Goal: Information Seeking & Learning: Learn about a topic

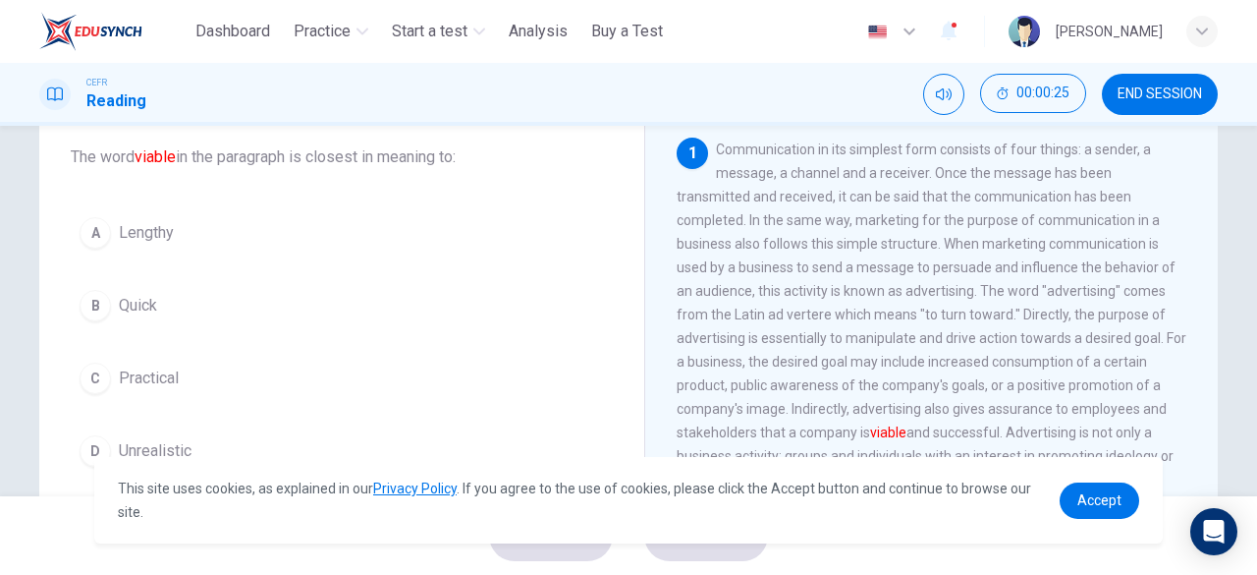
scroll to position [96, 0]
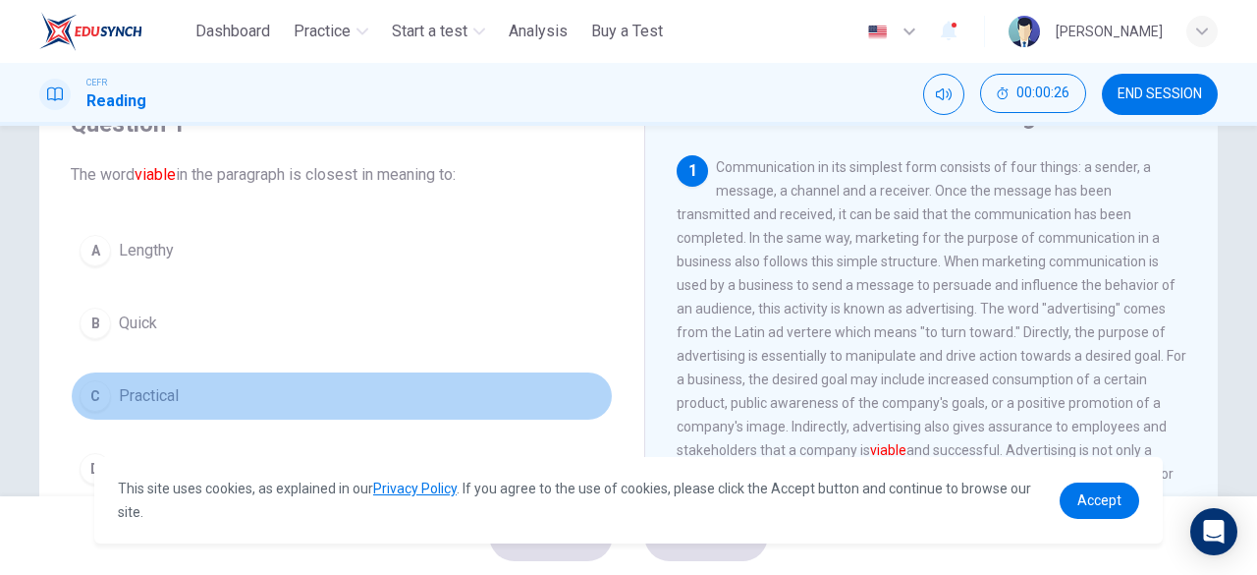
click at [87, 398] on div "C" at bounding box center [95, 395] width 31 height 31
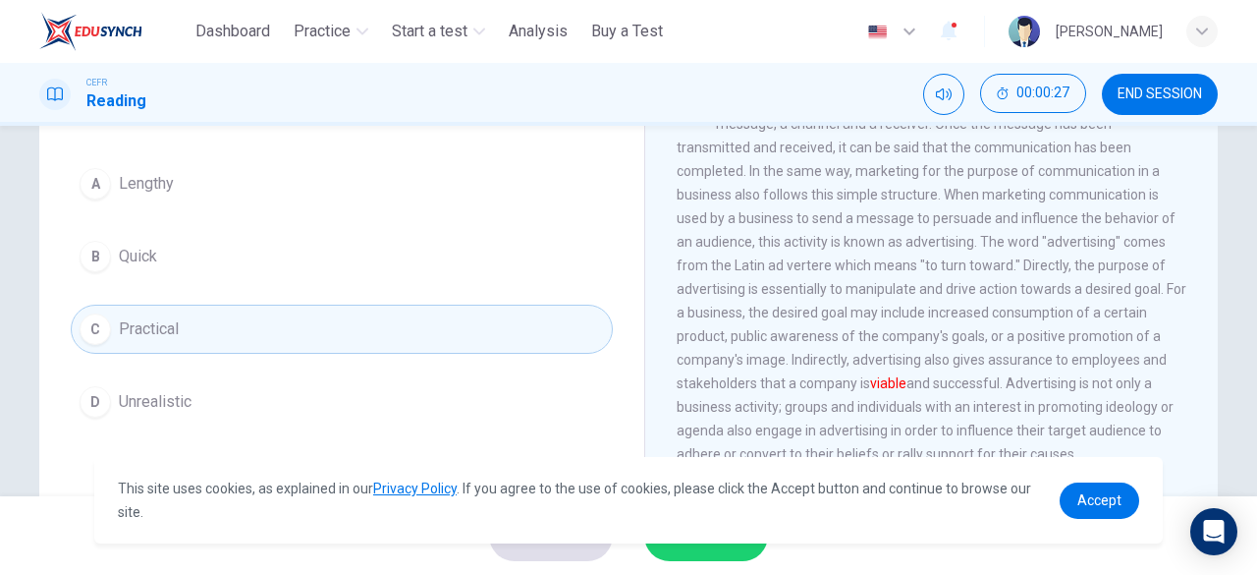
scroll to position [194, 0]
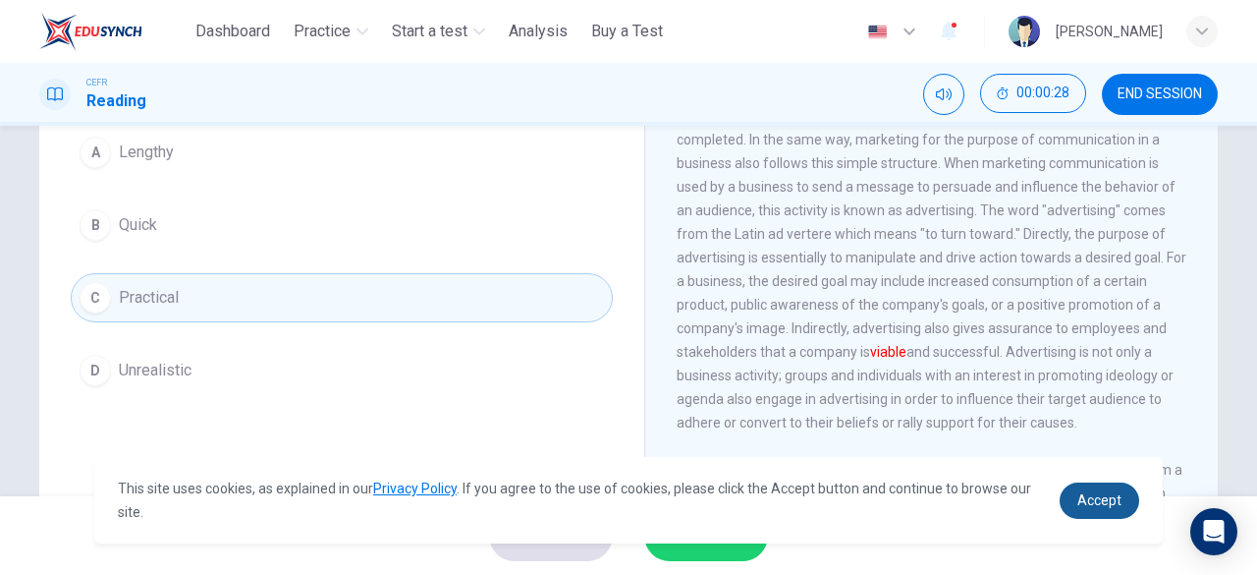
click at [1092, 508] on span "Accept" at bounding box center [1099, 500] width 44 height 16
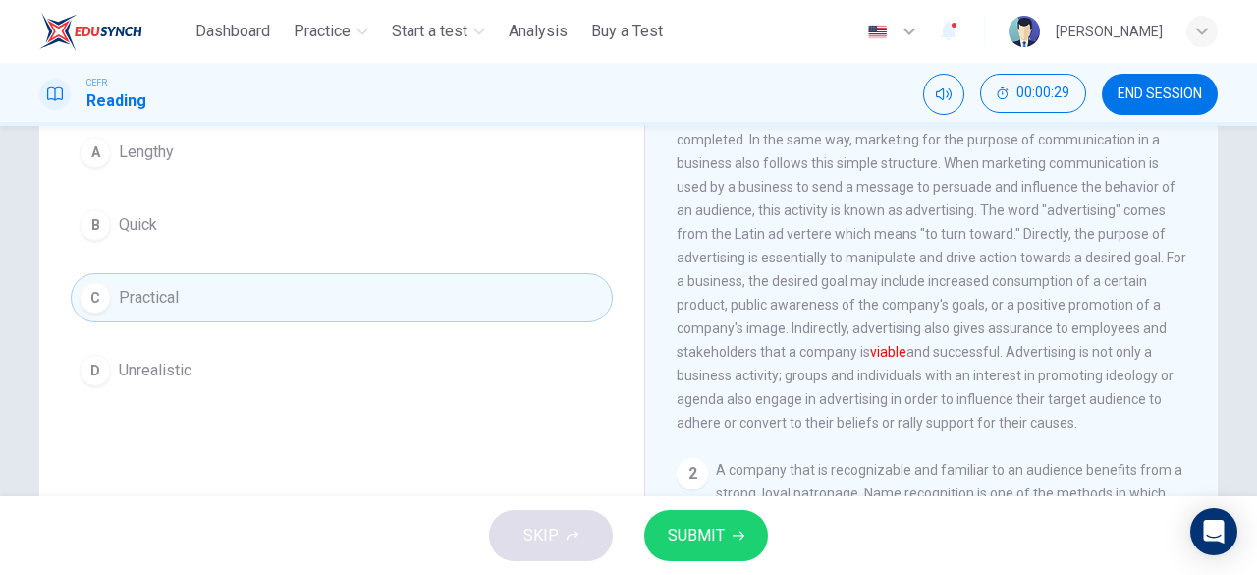
click at [719, 540] on span "SUBMIT" at bounding box center [696, 534] width 57 height 27
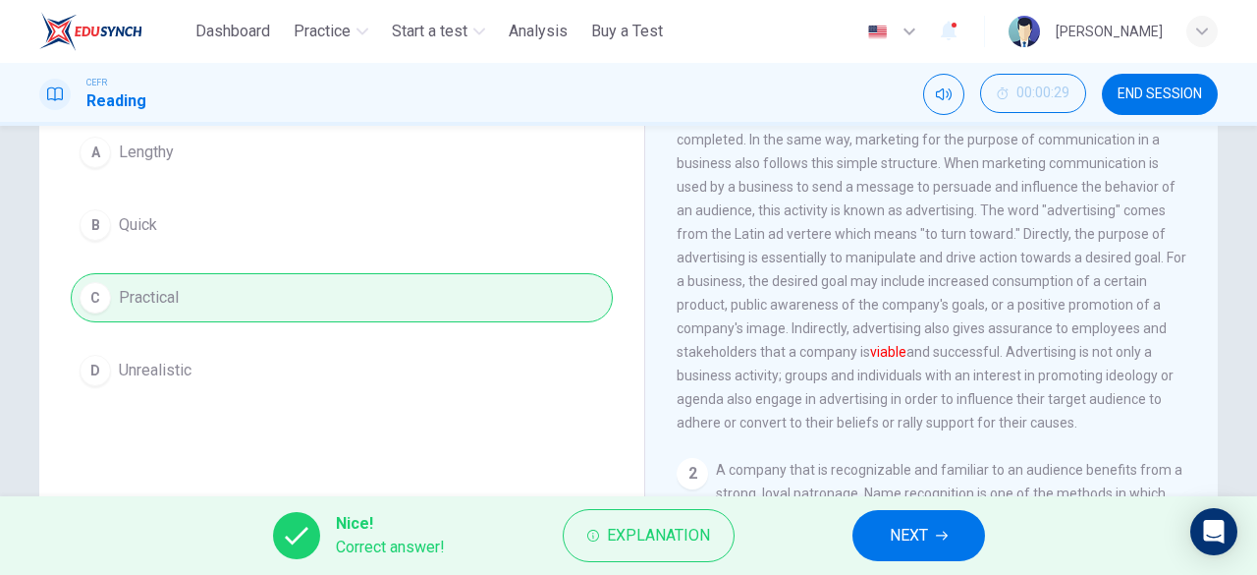
click at [925, 536] on span "NEXT" at bounding box center [909, 534] width 38 height 27
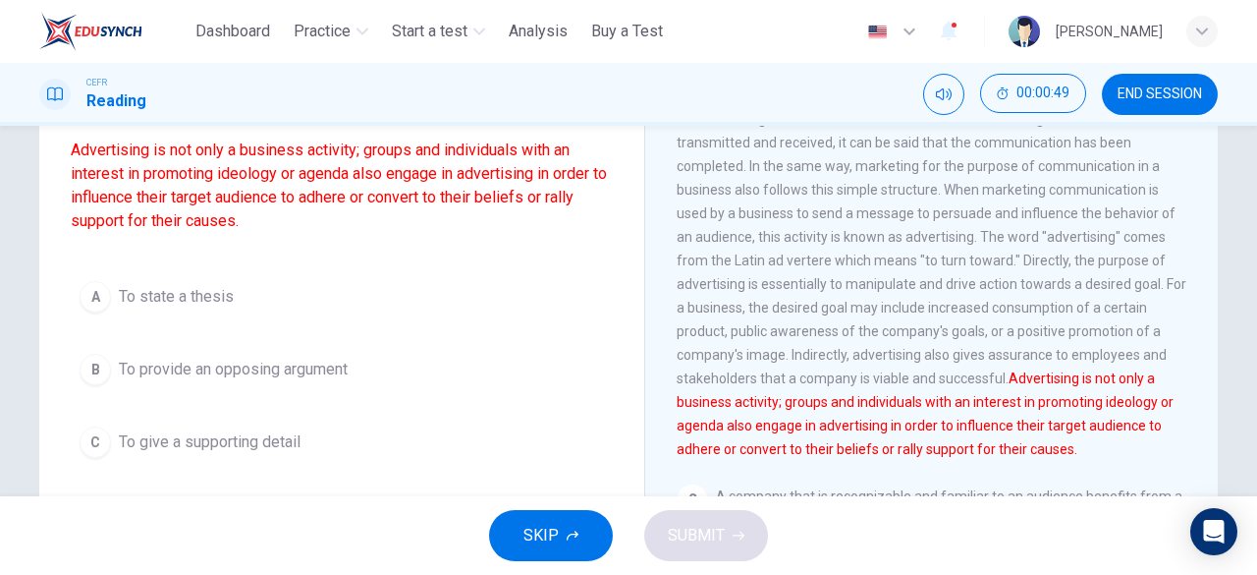
scroll to position [196, 0]
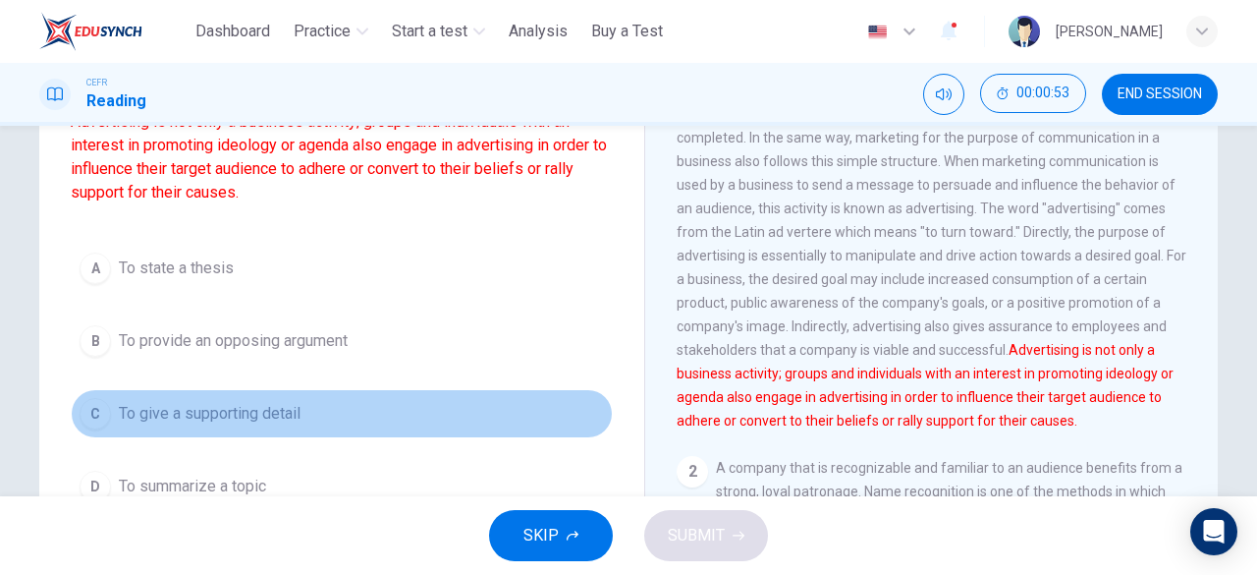
click at [87, 410] on div "C" at bounding box center [95, 413] width 31 height 31
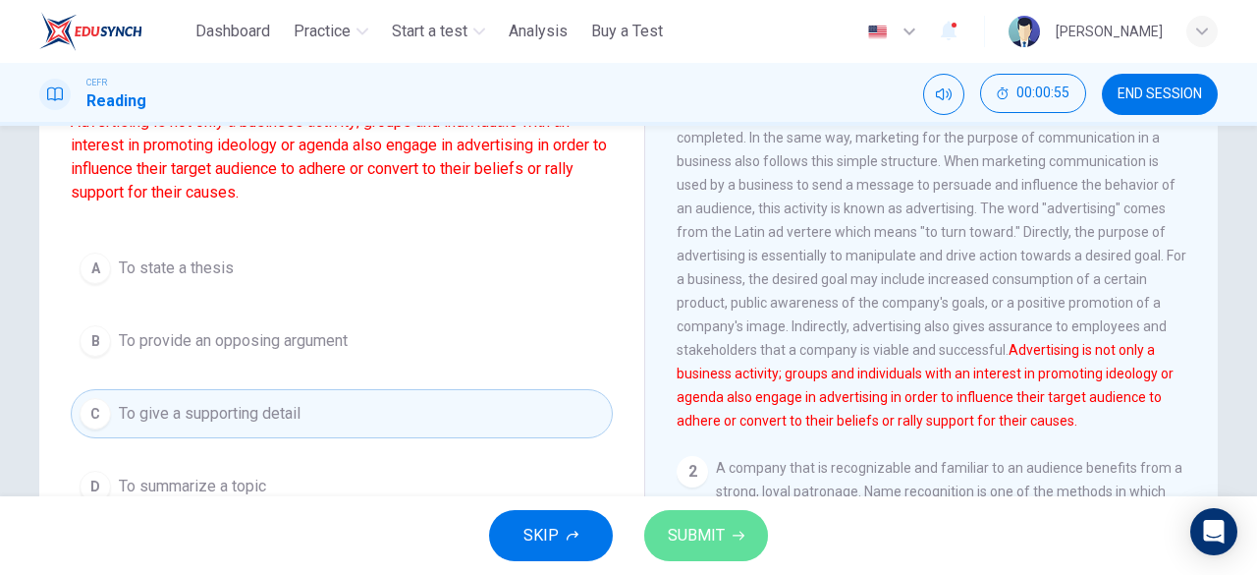
click at [676, 535] on span "SUBMIT" at bounding box center [696, 534] width 57 height 27
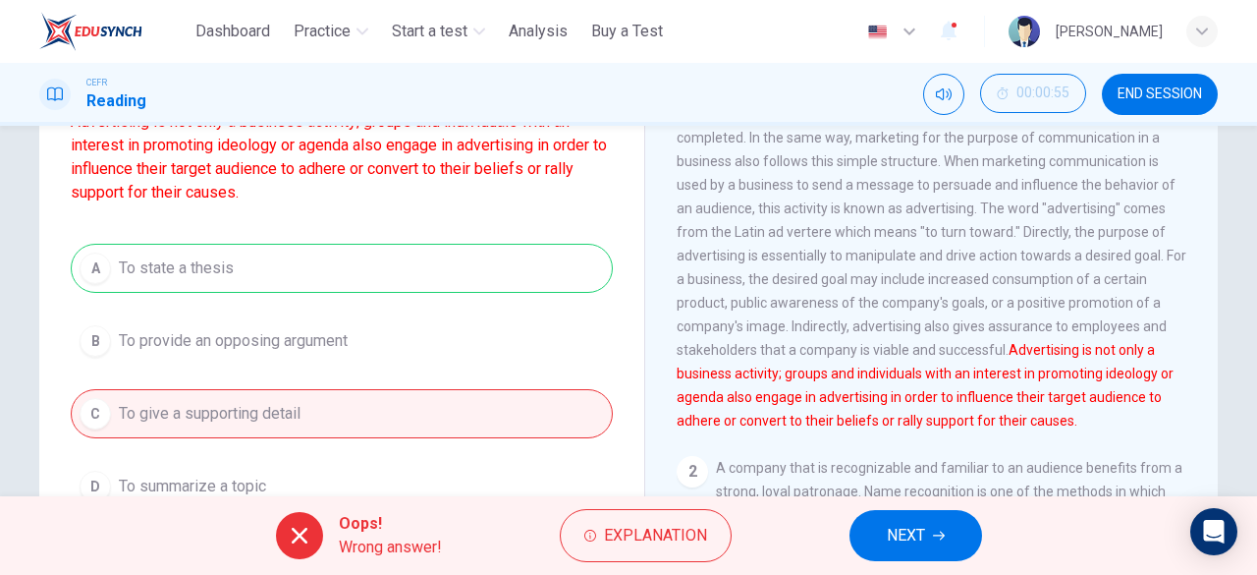
click at [255, 263] on div "A To state a thesis B To provide an opposing argument C To give a supporting de…" at bounding box center [342, 377] width 542 height 267
click at [924, 533] on span "NEXT" at bounding box center [906, 534] width 38 height 27
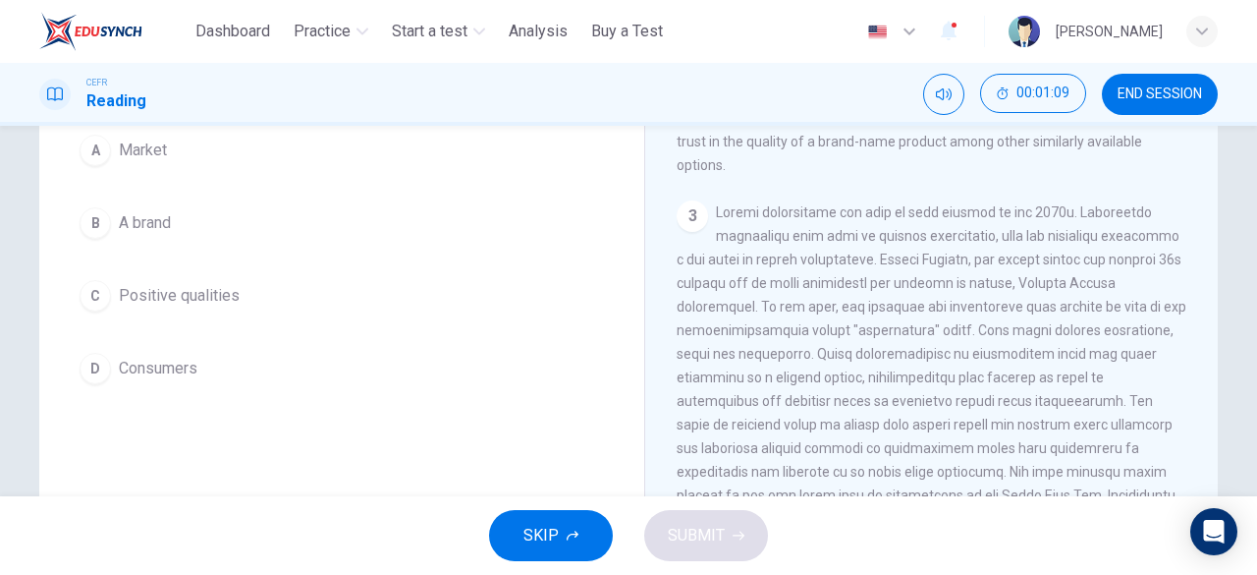
click at [103, 225] on div "B" at bounding box center [95, 222] width 31 height 31
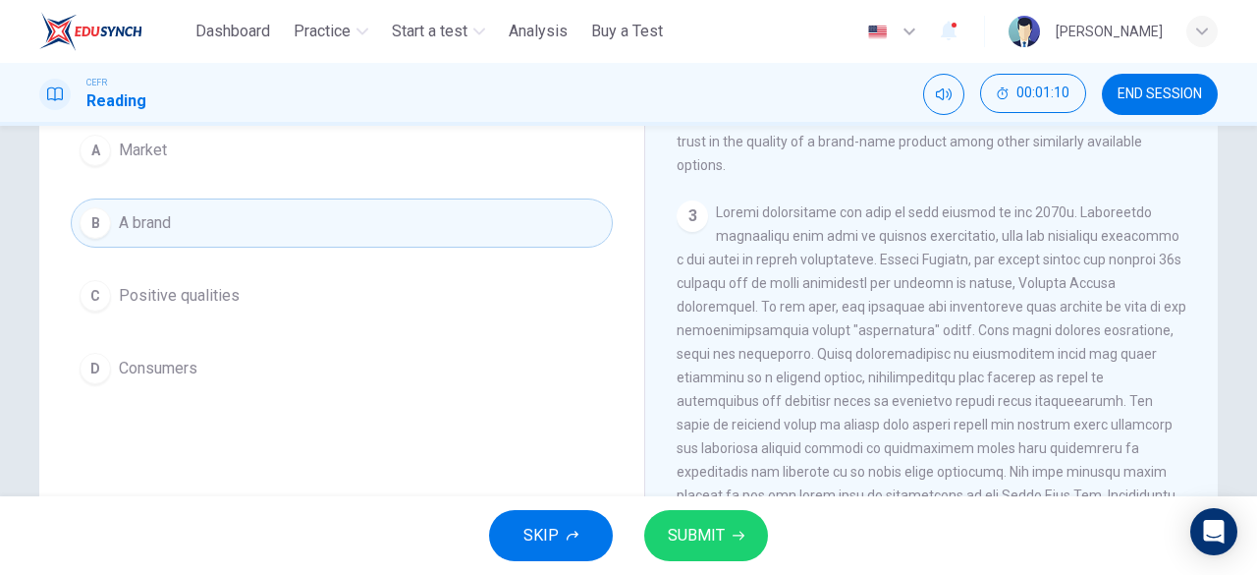
click at [697, 538] on span "SUBMIT" at bounding box center [696, 534] width 57 height 27
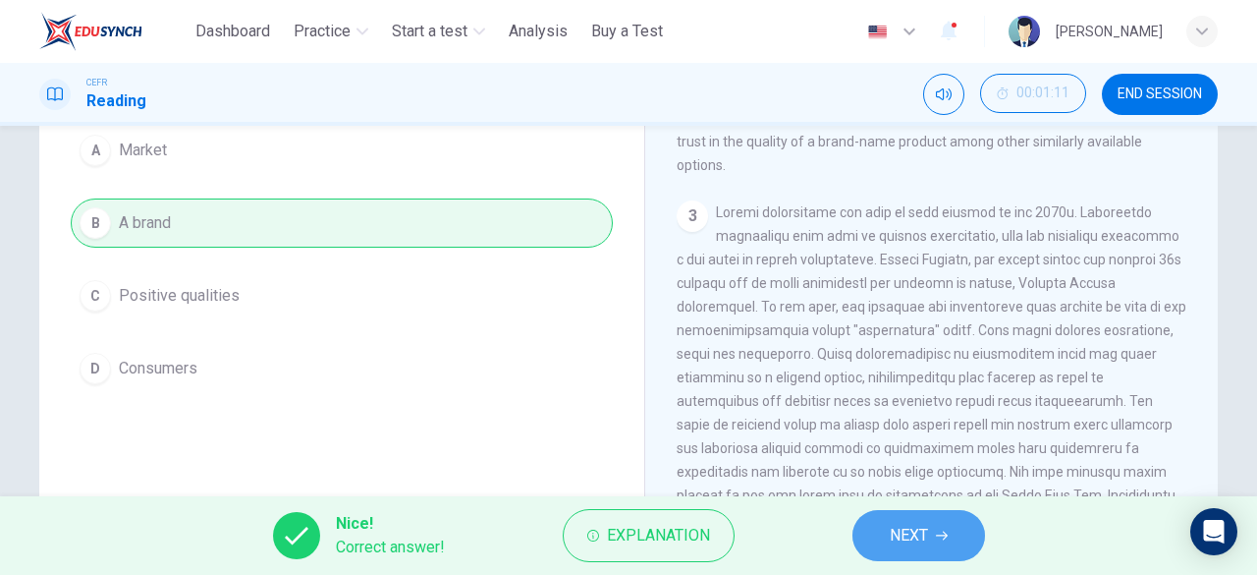
click at [894, 531] on span "NEXT" at bounding box center [909, 534] width 38 height 27
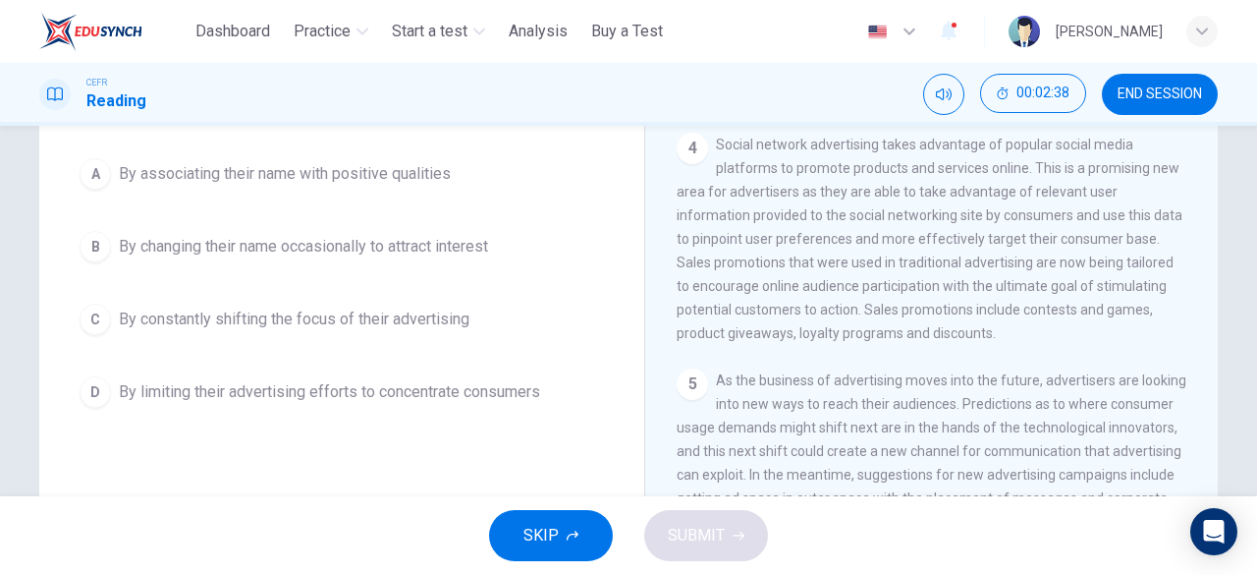
scroll to position [999, 0]
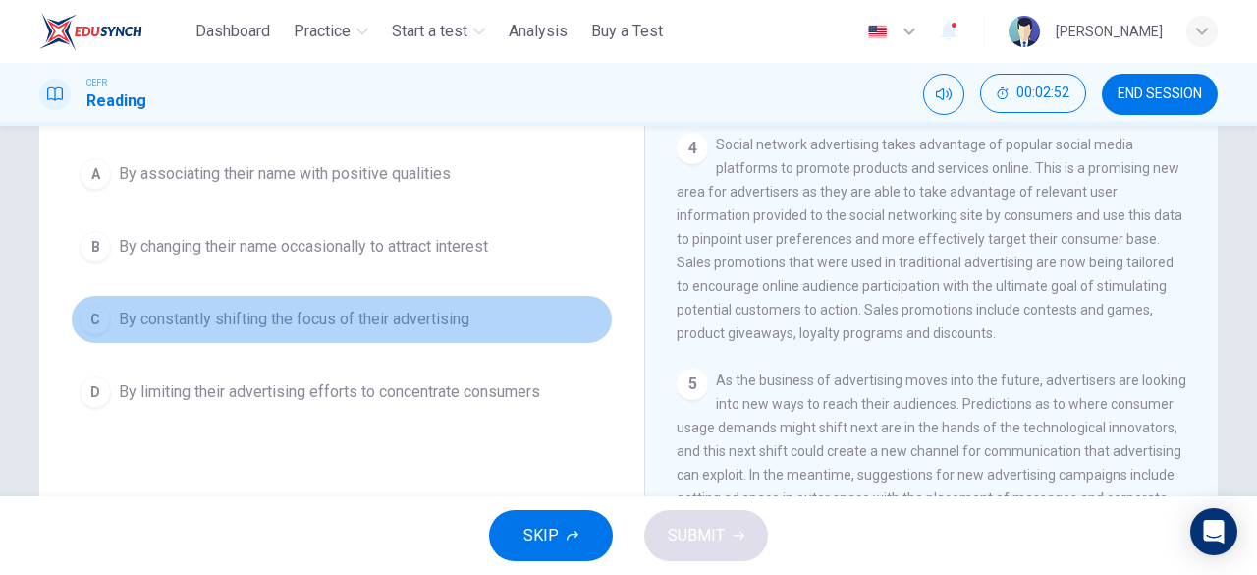
click at [436, 319] on span "By constantly shifting the focus of their advertising" at bounding box center [294, 319] width 351 height 24
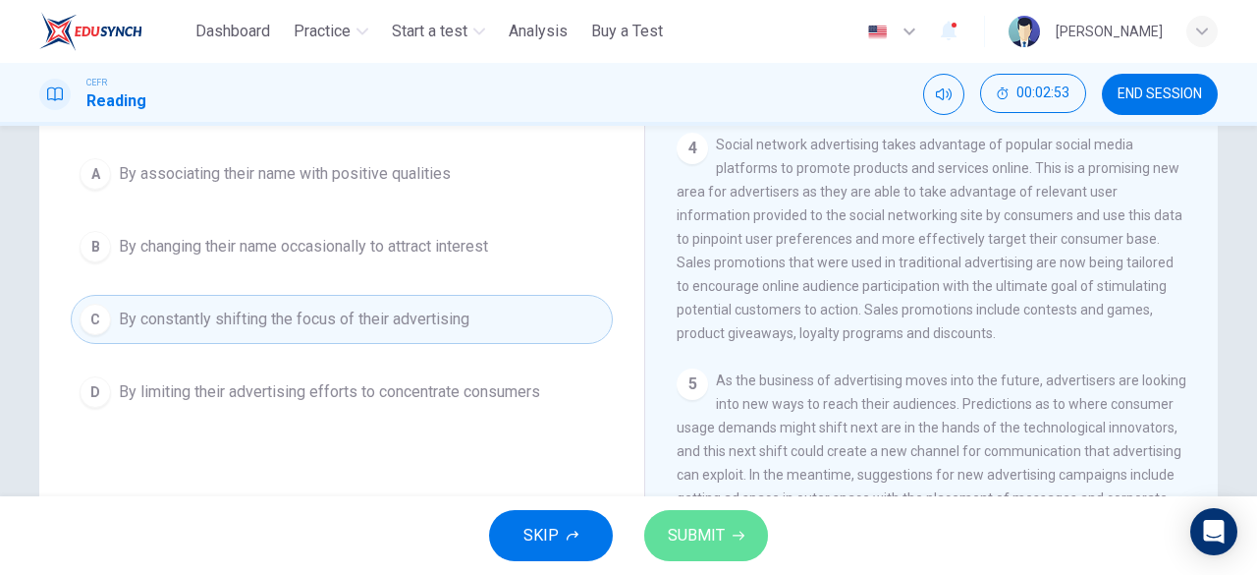
click at [679, 526] on span "SUBMIT" at bounding box center [696, 534] width 57 height 27
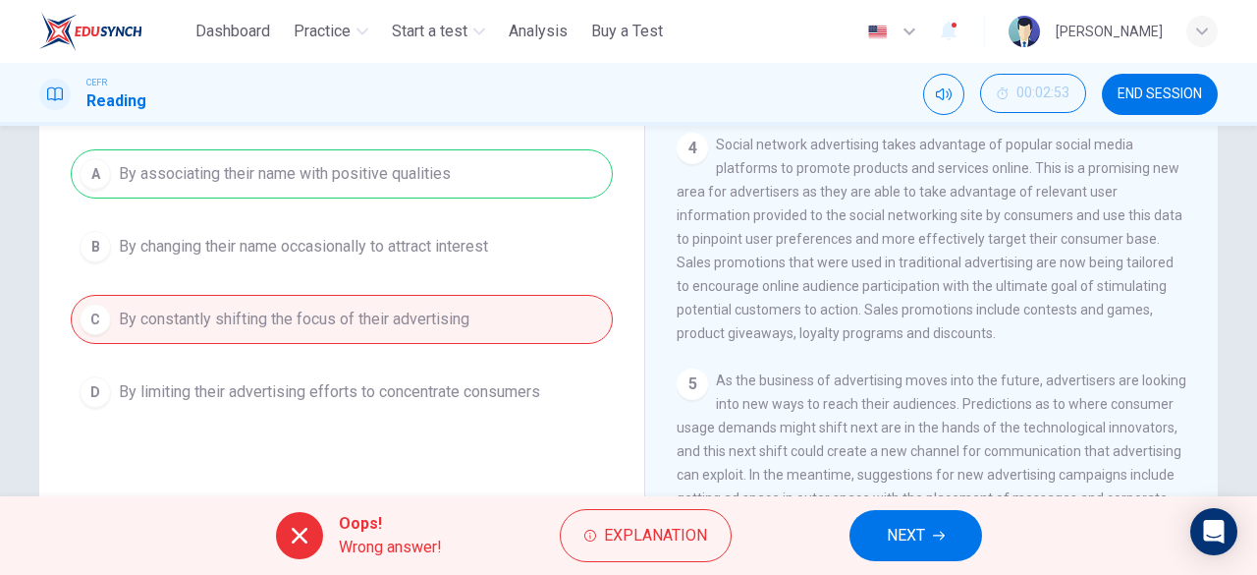
click at [934, 539] on icon "button" at bounding box center [939, 535] width 12 height 12
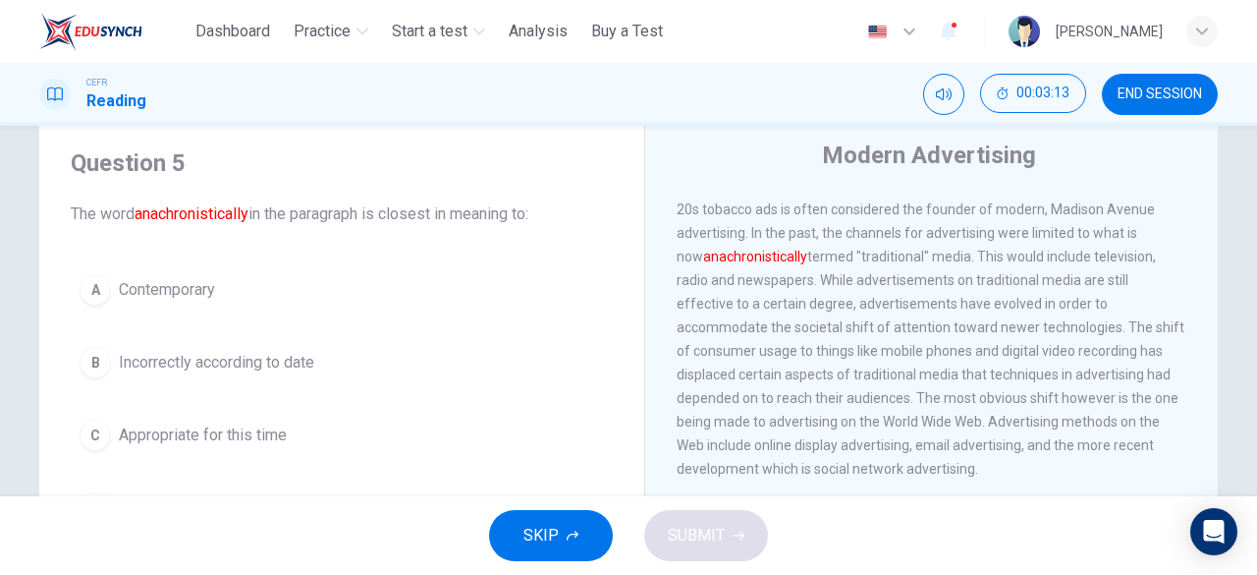
scroll to position [98, 0]
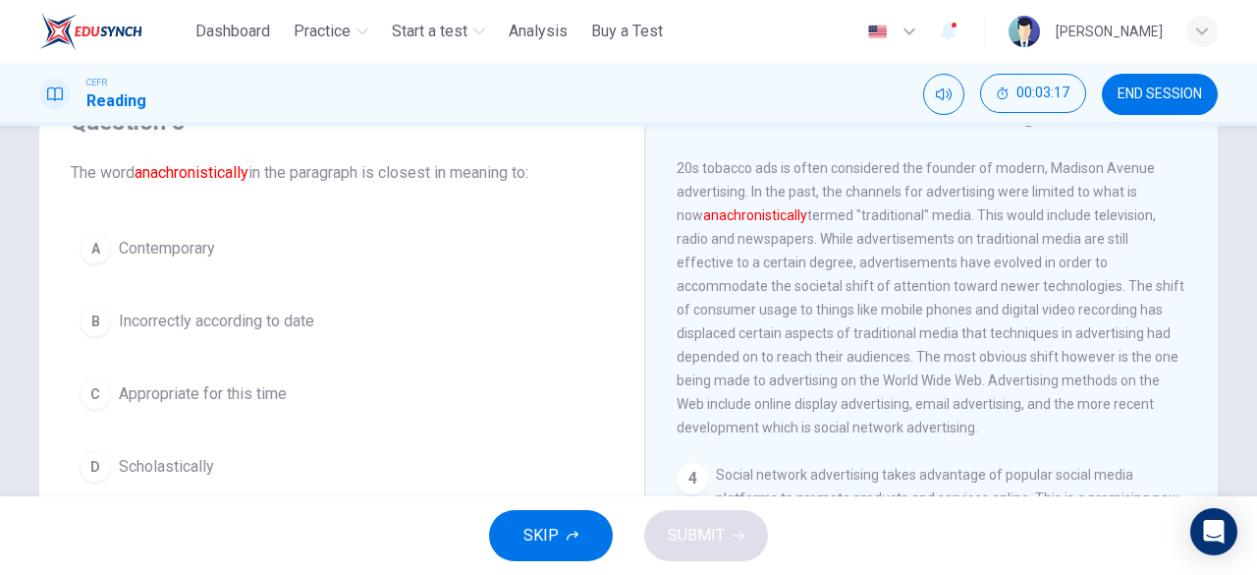
click at [251, 393] on span "Appropriate for this time" at bounding box center [203, 394] width 168 height 24
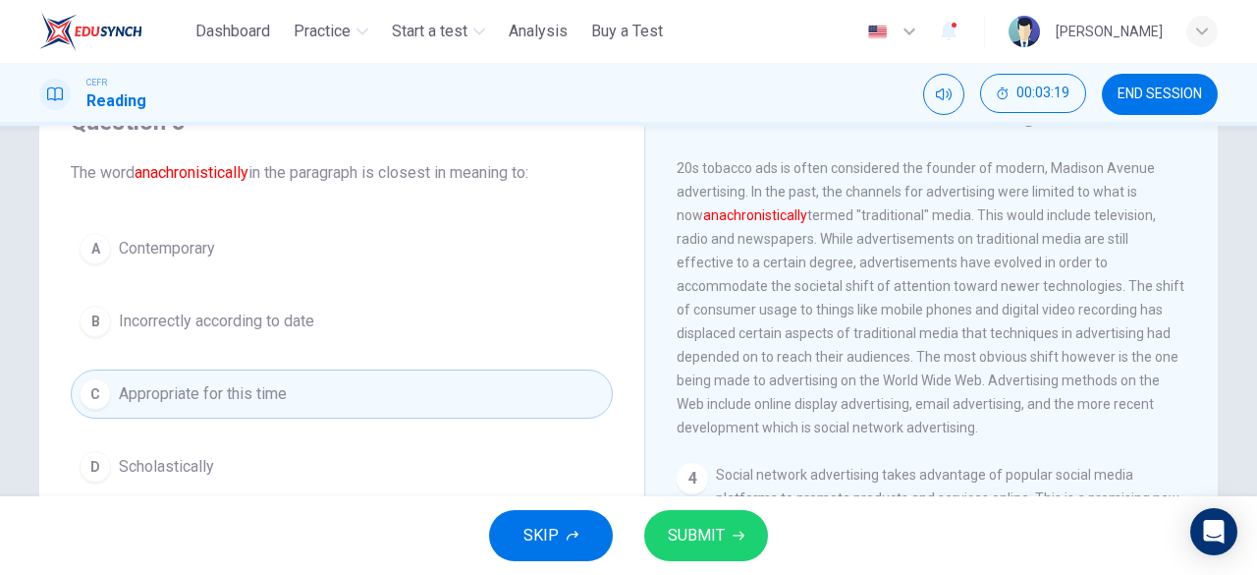
click at [685, 531] on span "SUBMIT" at bounding box center [696, 534] width 57 height 27
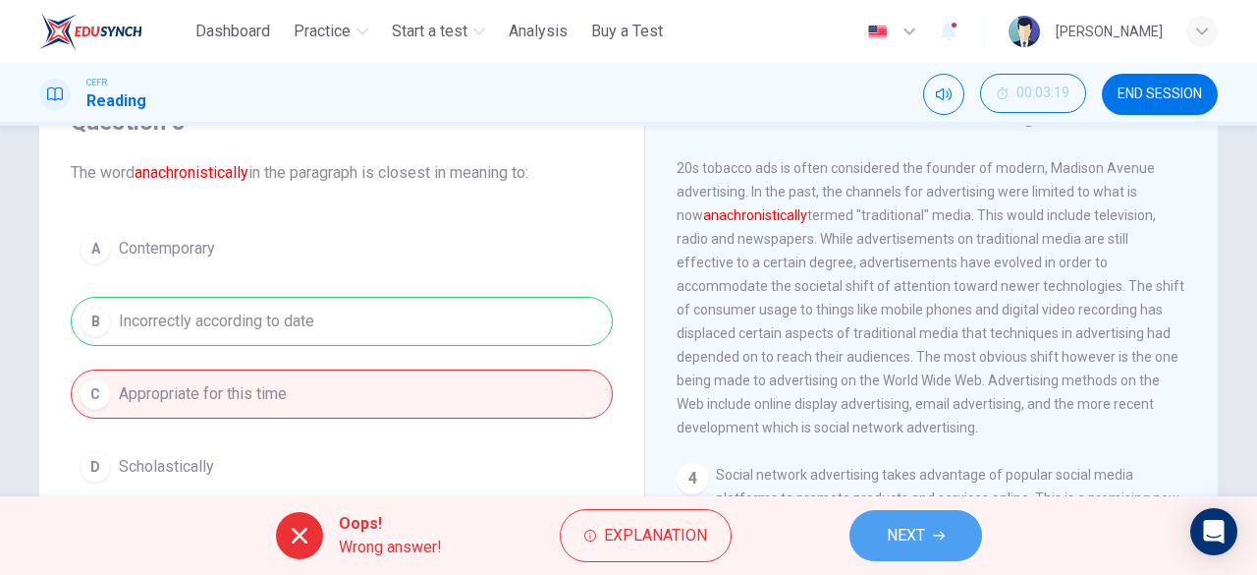
click at [888, 535] on span "NEXT" at bounding box center [906, 534] width 38 height 27
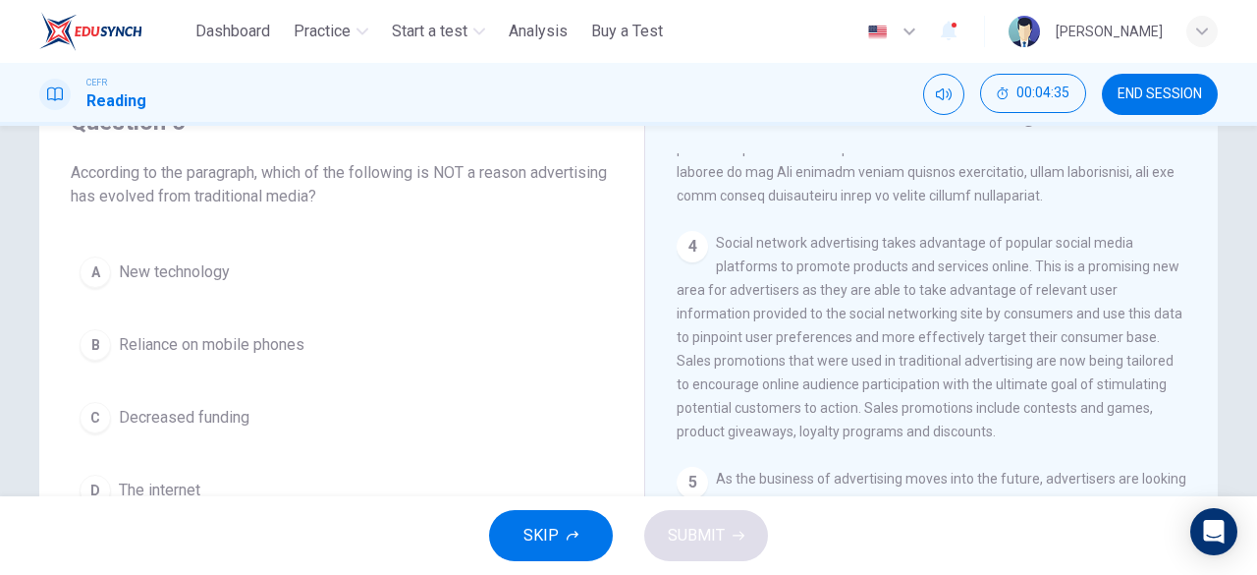
scroll to position [901, 0]
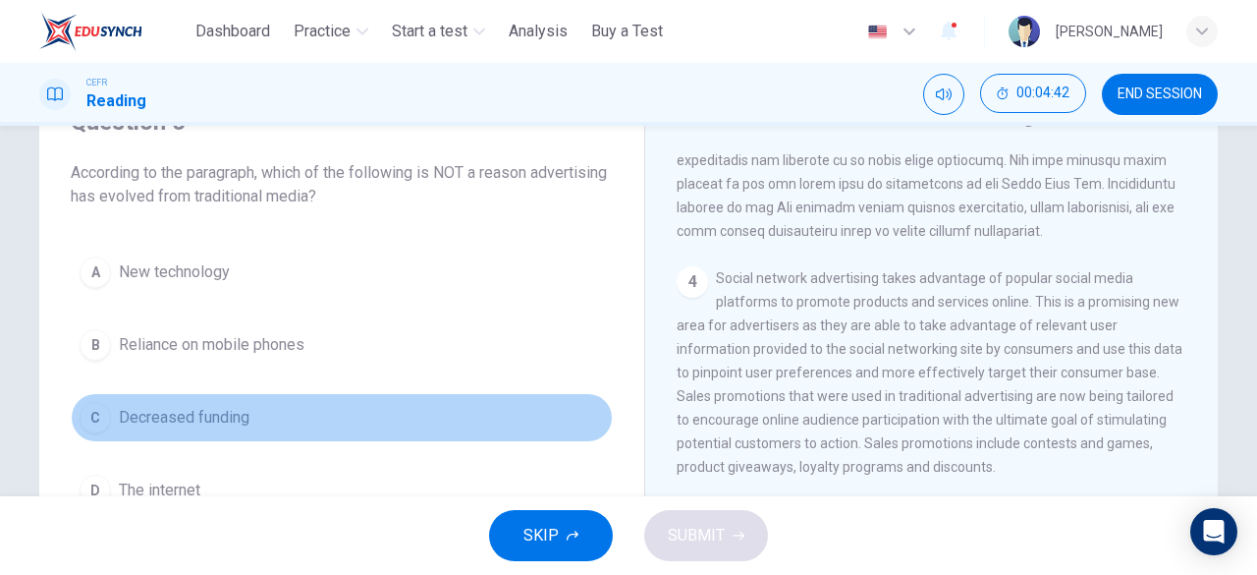
click at [109, 411] on button "C Decreased funding" at bounding box center [342, 417] width 542 height 49
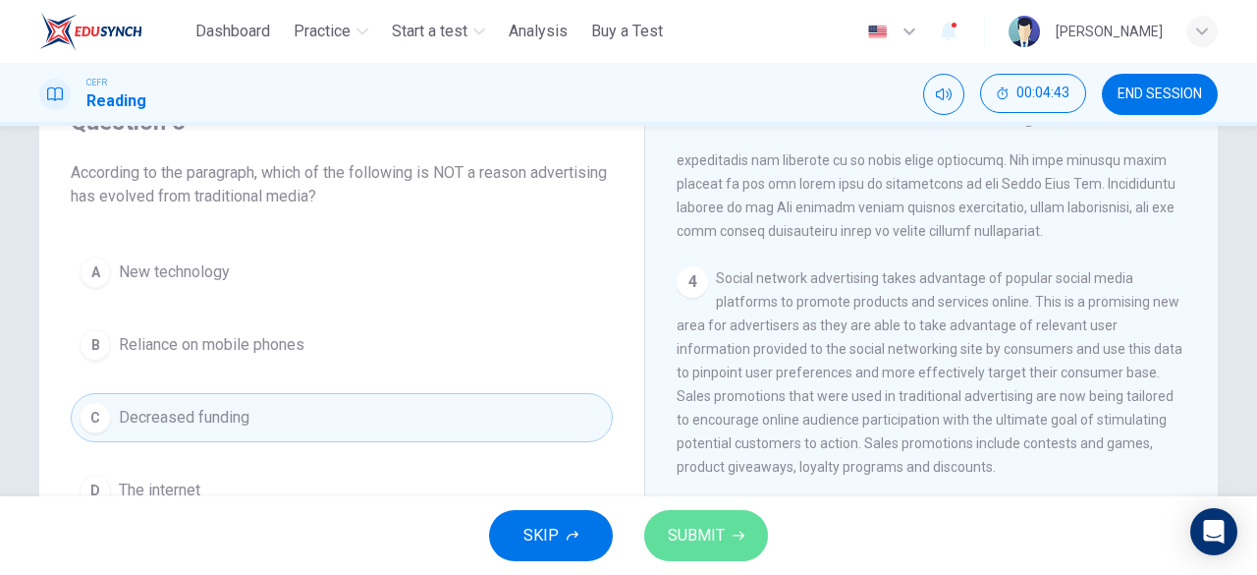
click at [694, 544] on span "SUBMIT" at bounding box center [696, 534] width 57 height 27
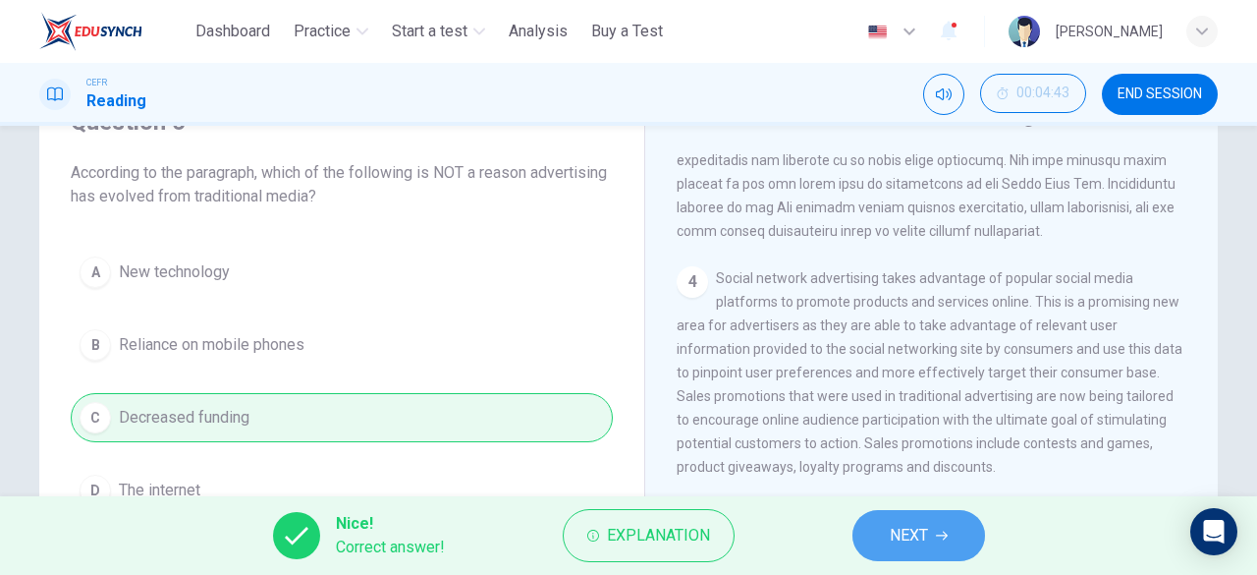
click at [904, 527] on span "NEXT" at bounding box center [909, 534] width 38 height 27
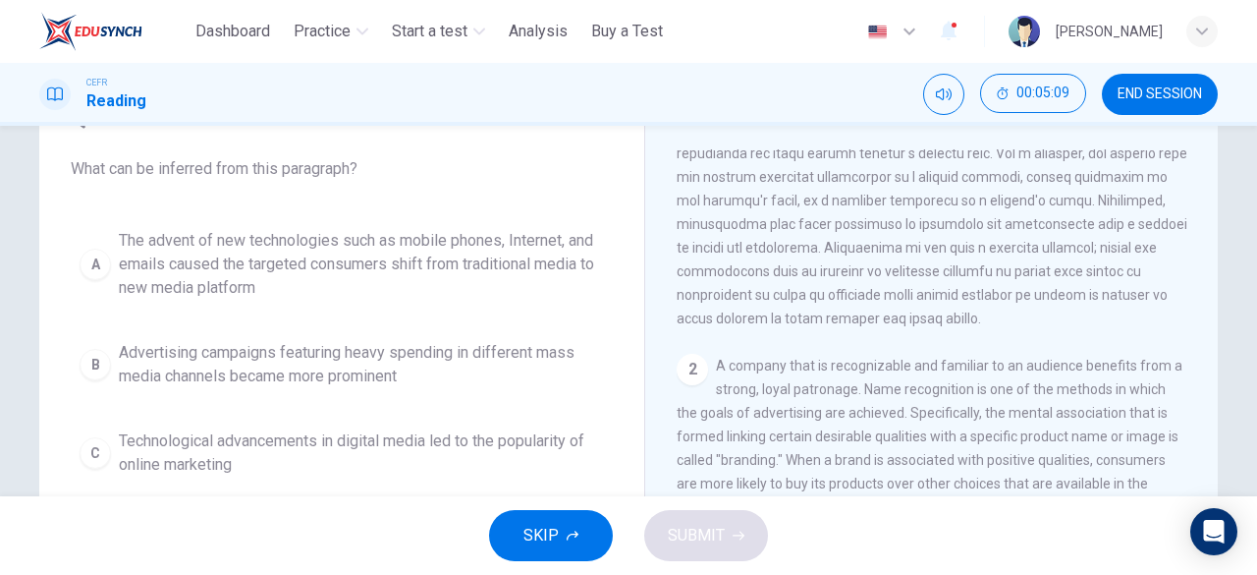
scroll to position [98, 0]
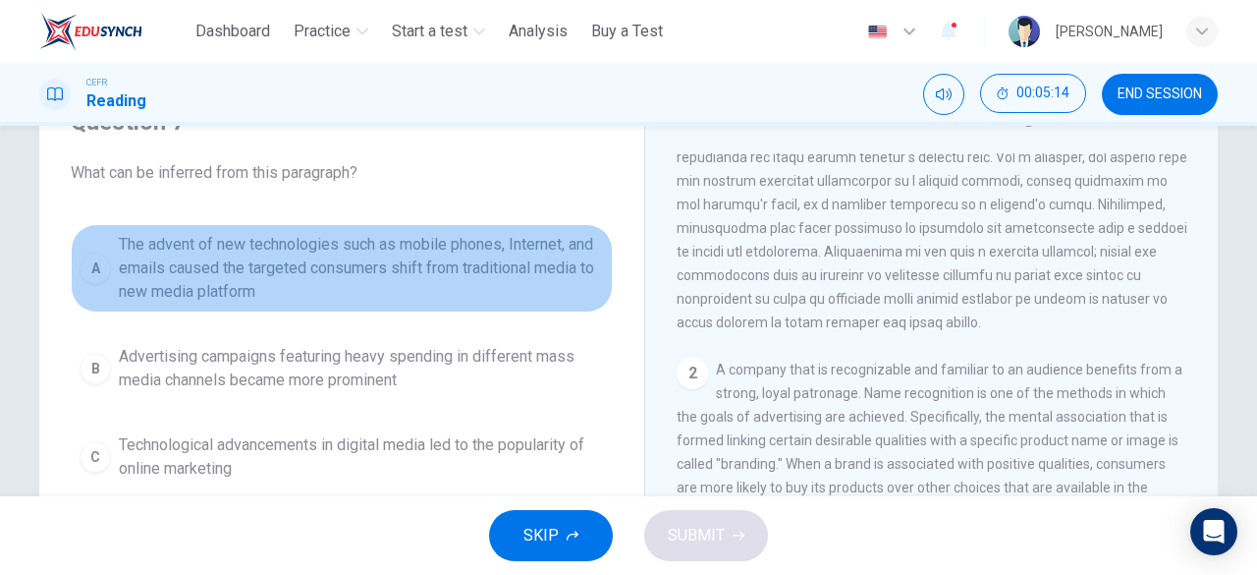
click at [384, 274] on span "The advent of new technologies such as mobile phones, Internet, and emails caus…" at bounding box center [361, 268] width 485 height 71
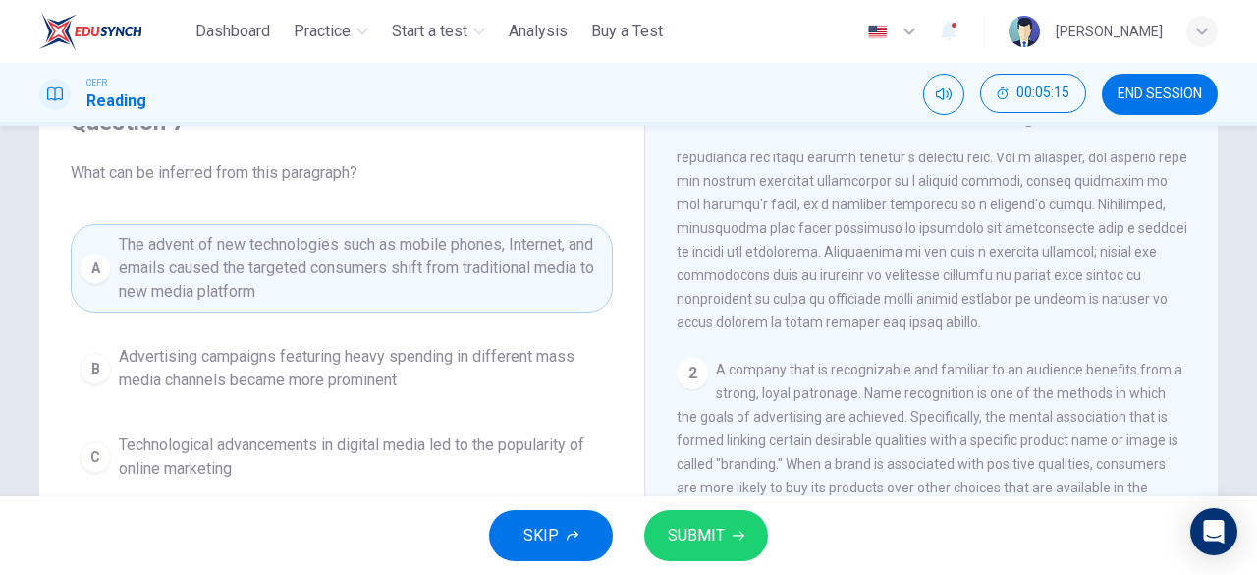
click at [689, 537] on span "SUBMIT" at bounding box center [696, 534] width 57 height 27
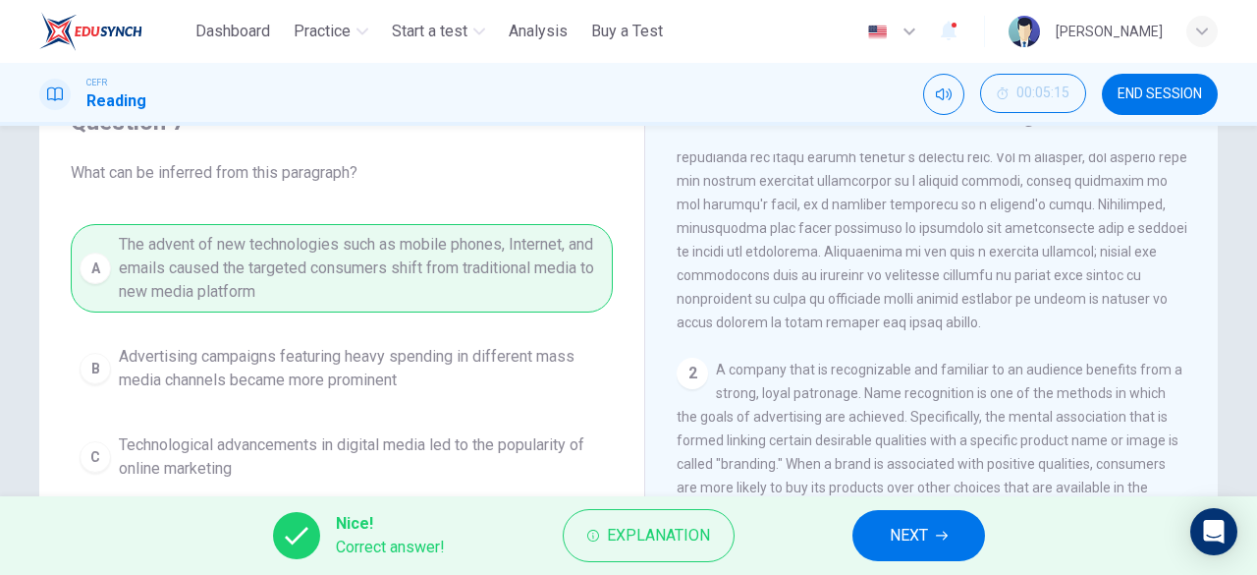
click at [908, 535] on span "NEXT" at bounding box center [909, 534] width 38 height 27
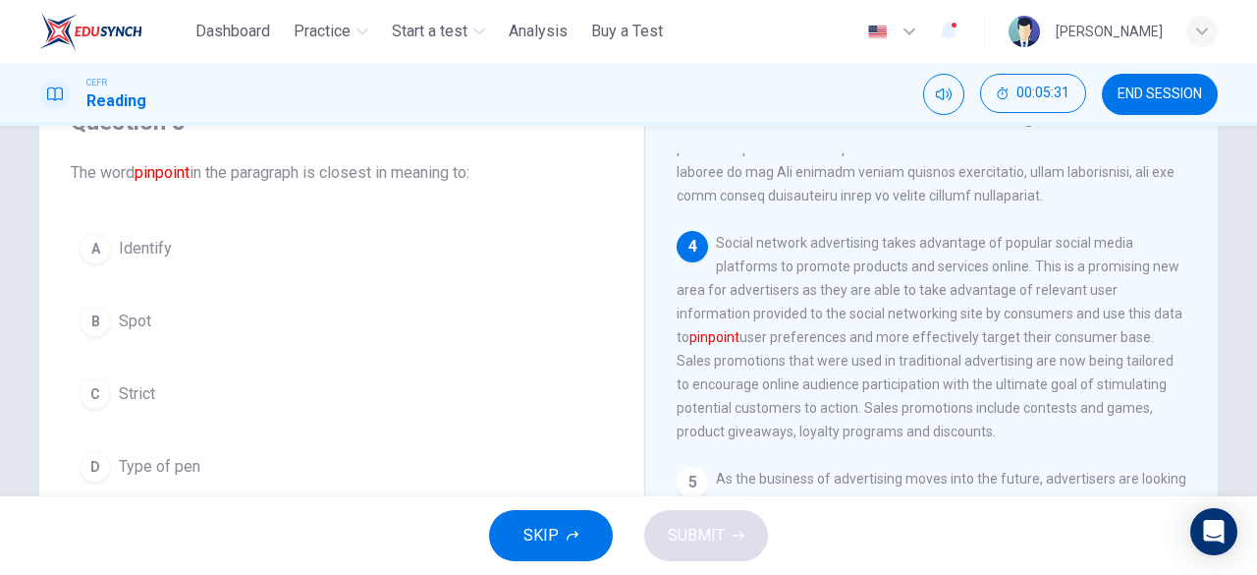
click at [165, 259] on span "Identify" at bounding box center [145, 249] width 53 height 24
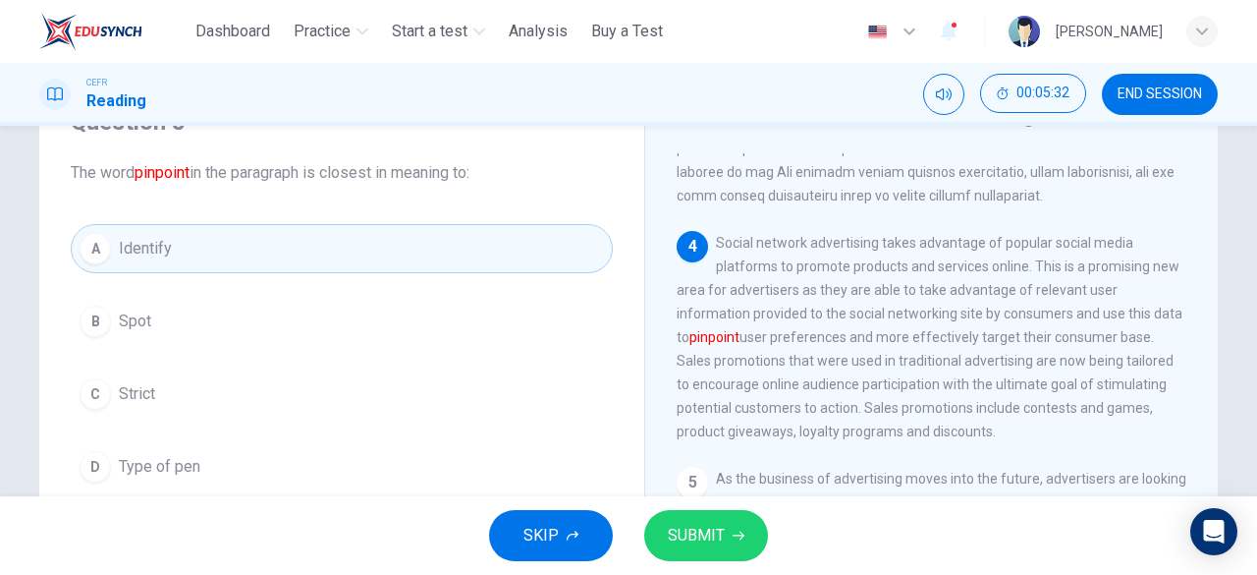
click at [675, 533] on span "SUBMIT" at bounding box center [696, 534] width 57 height 27
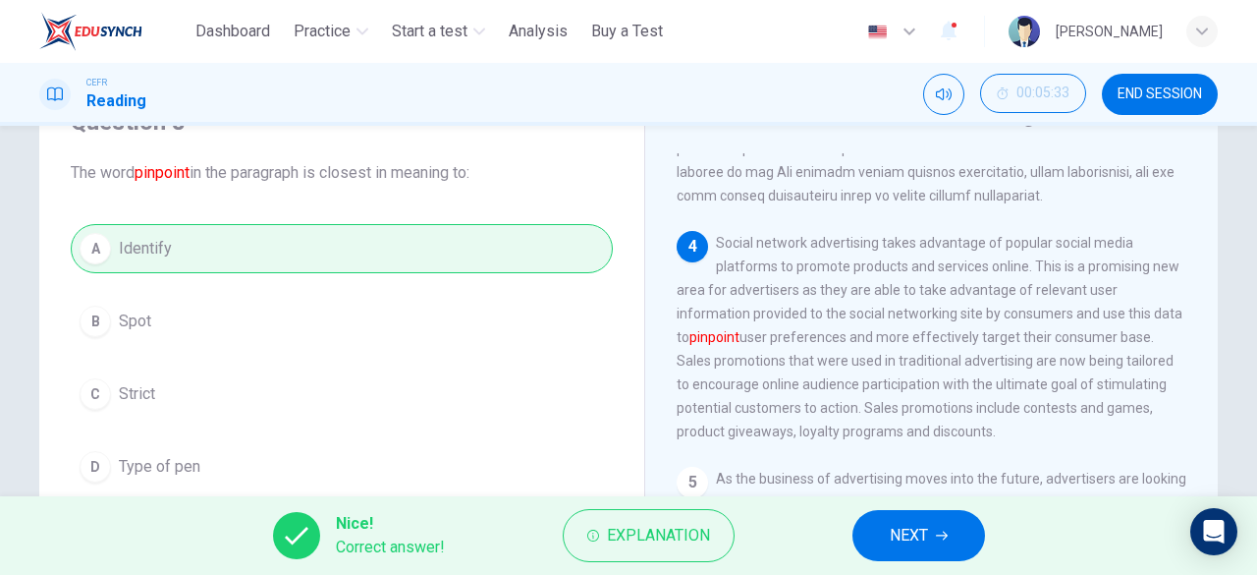
click at [957, 535] on button "NEXT" at bounding box center [918, 535] width 133 height 51
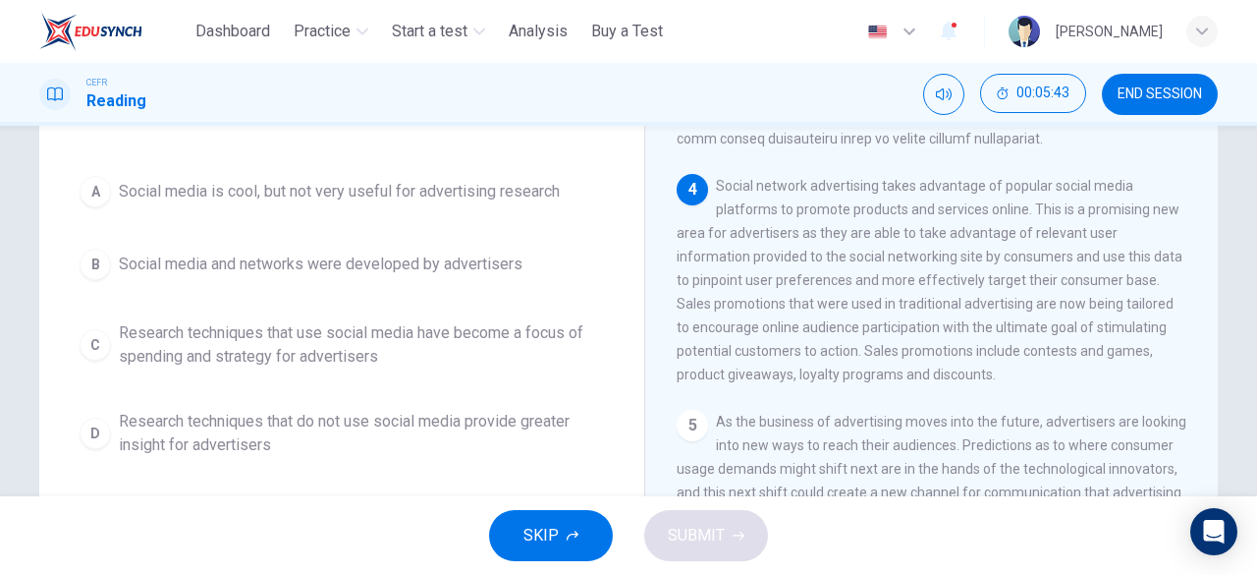
scroll to position [196, 0]
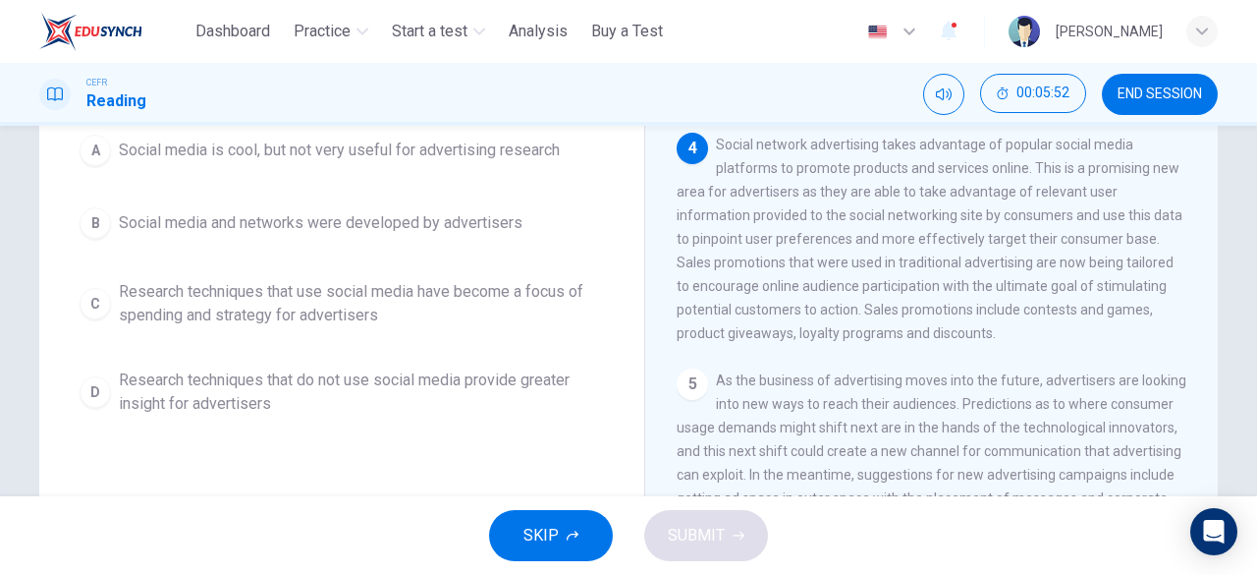
click at [401, 307] on span "Research techniques that use social media have become a focus of spending and s…" at bounding box center [361, 303] width 485 height 47
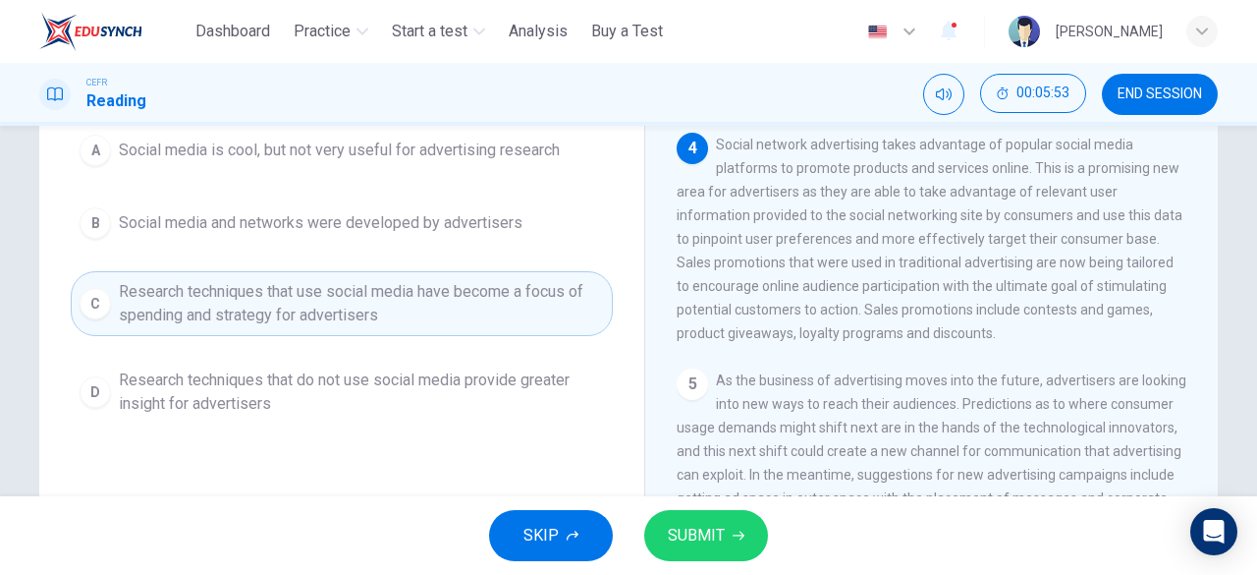
click at [707, 541] on span "SUBMIT" at bounding box center [696, 534] width 57 height 27
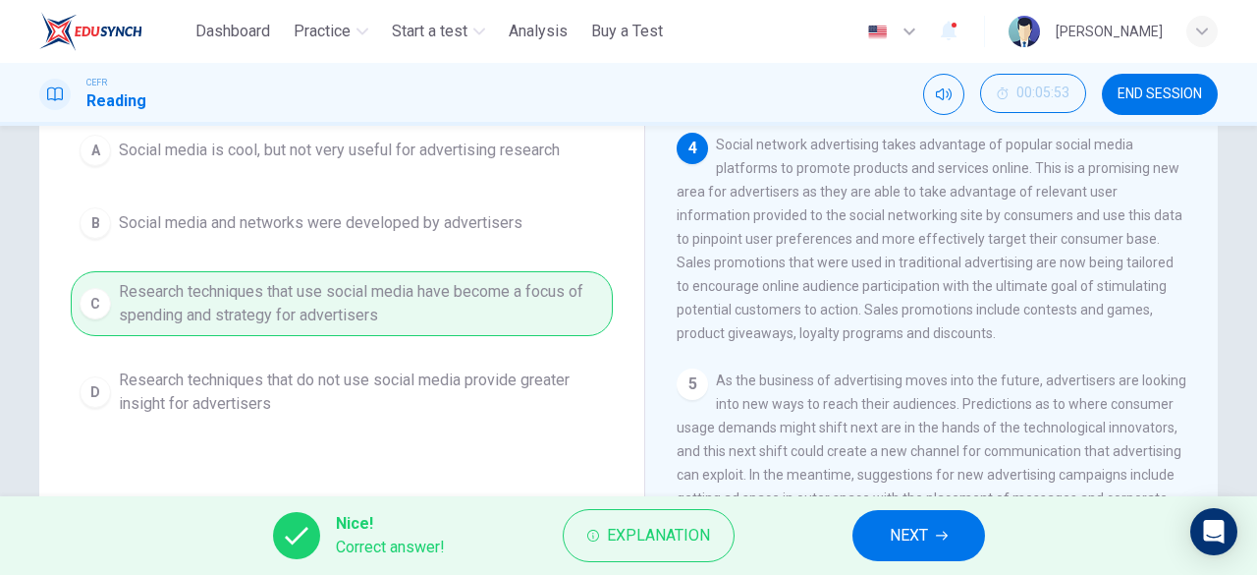
click at [898, 522] on span "NEXT" at bounding box center [909, 534] width 38 height 27
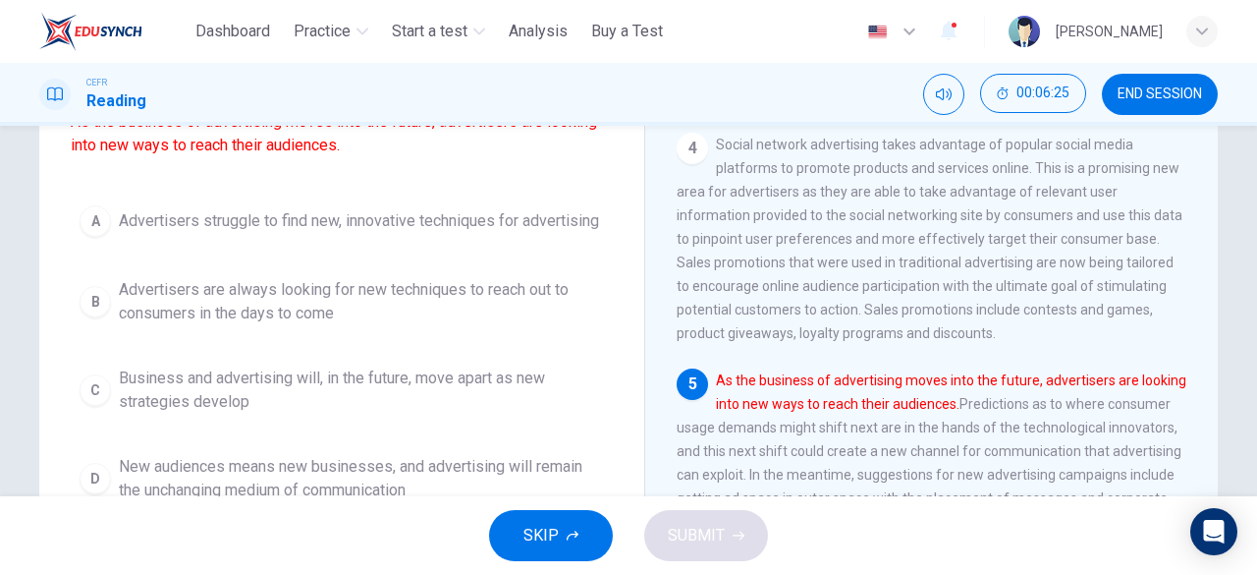
click at [336, 325] on span "Advertisers are always looking for new techniques to reach out to consumers in …" at bounding box center [361, 301] width 485 height 47
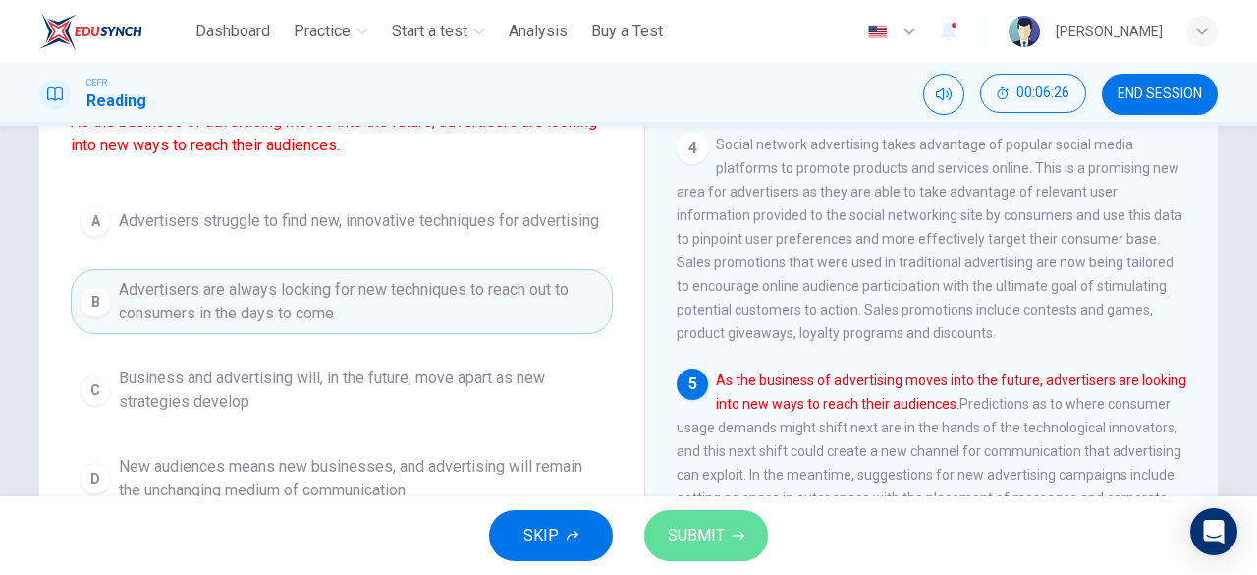
click at [689, 534] on span "SUBMIT" at bounding box center [696, 534] width 57 height 27
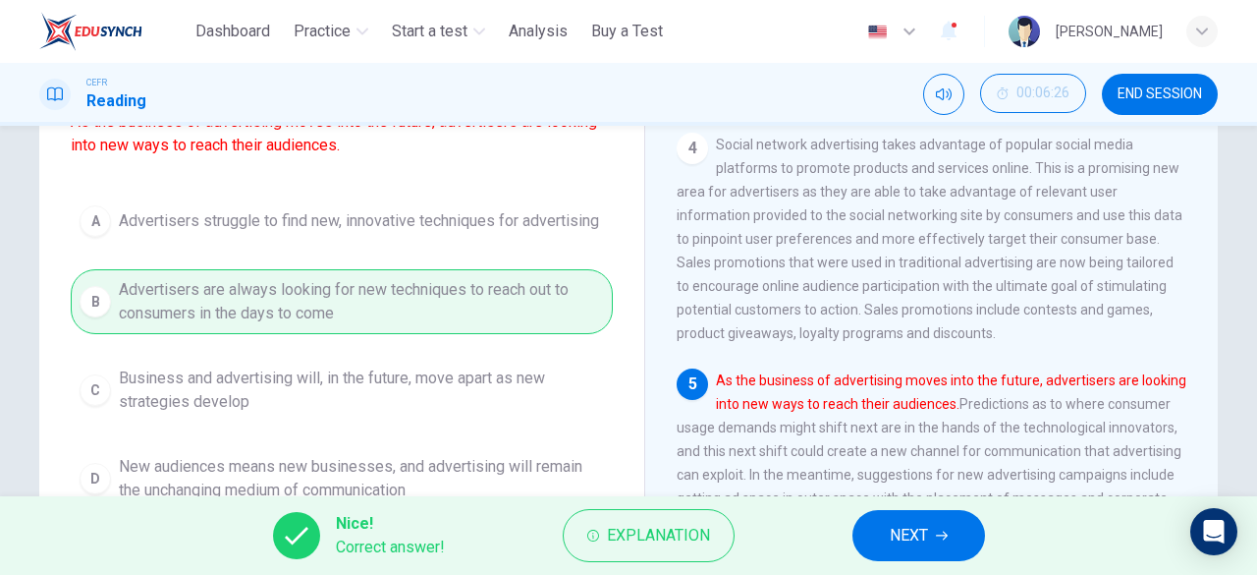
click at [894, 539] on span "NEXT" at bounding box center [909, 534] width 38 height 27
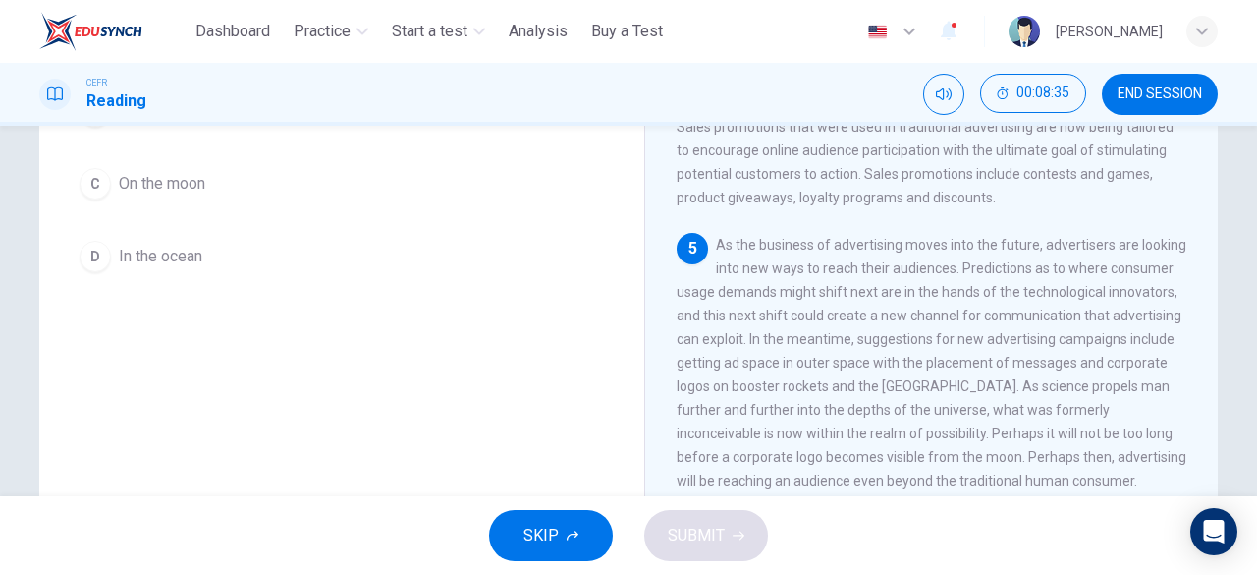
scroll to position [391, 0]
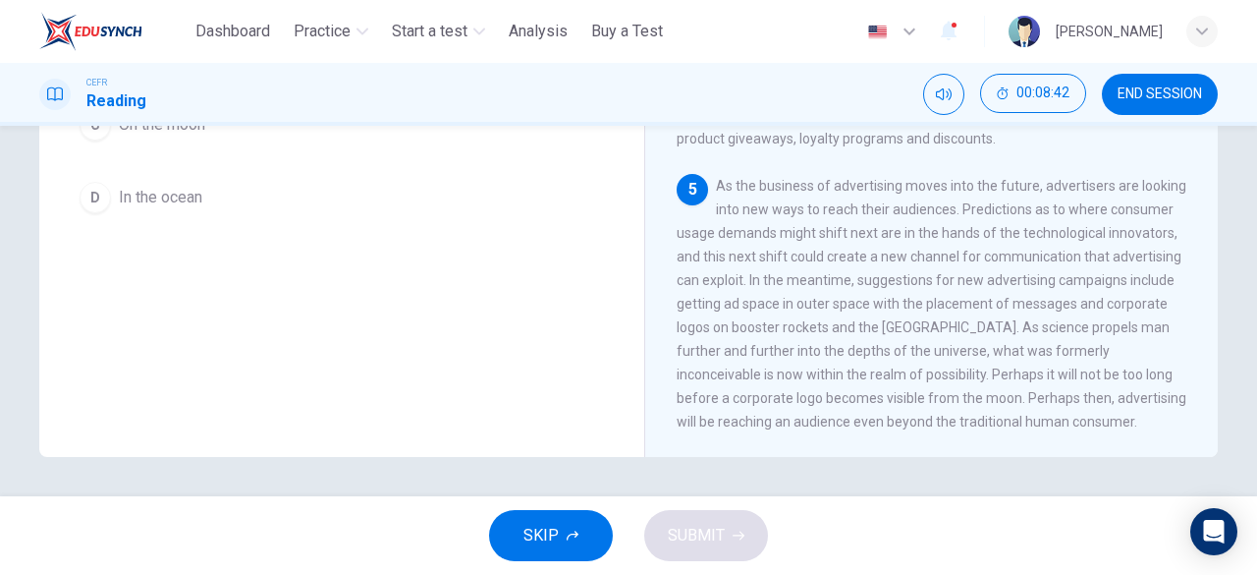
click at [175, 187] on span "In the ocean" at bounding box center [160, 198] width 83 height 24
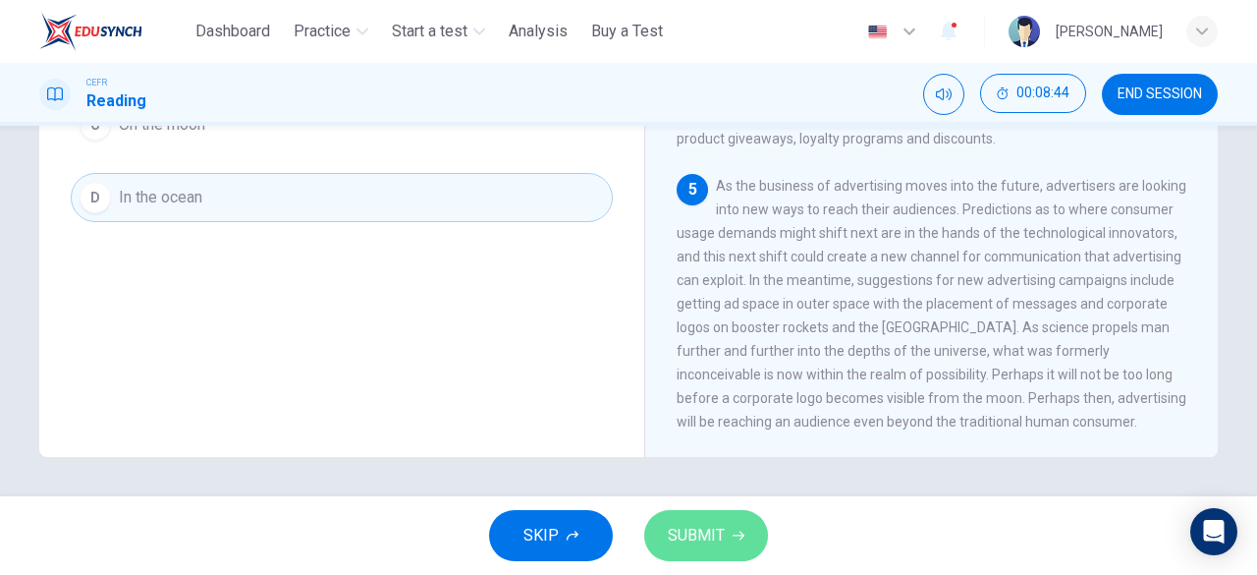
click at [692, 524] on span "SUBMIT" at bounding box center [696, 534] width 57 height 27
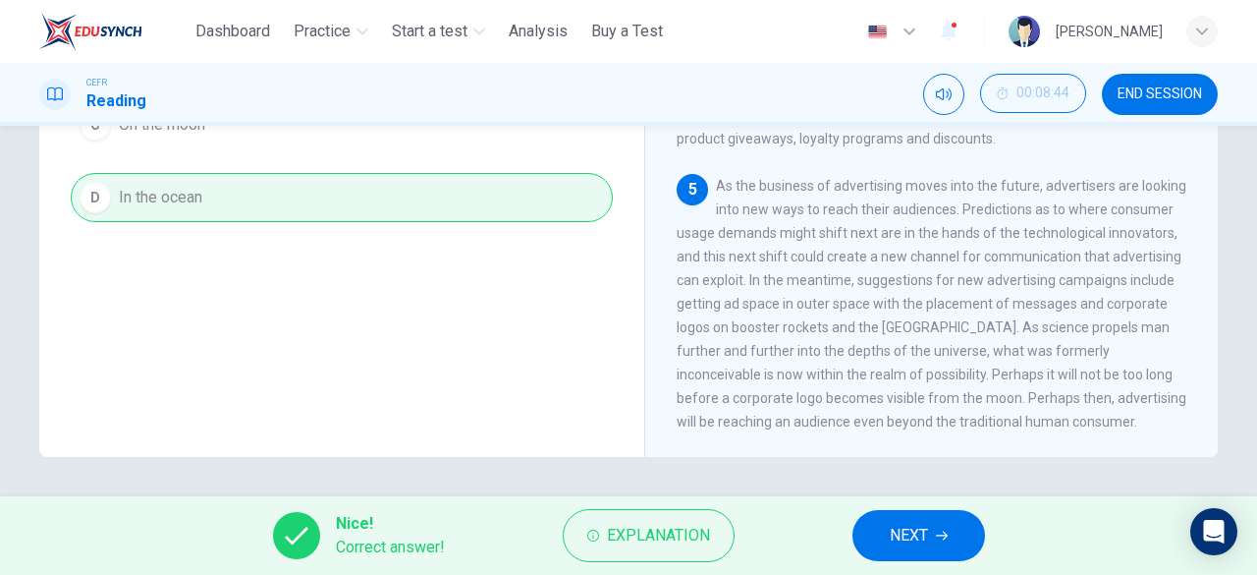
click at [896, 527] on span "NEXT" at bounding box center [909, 534] width 38 height 27
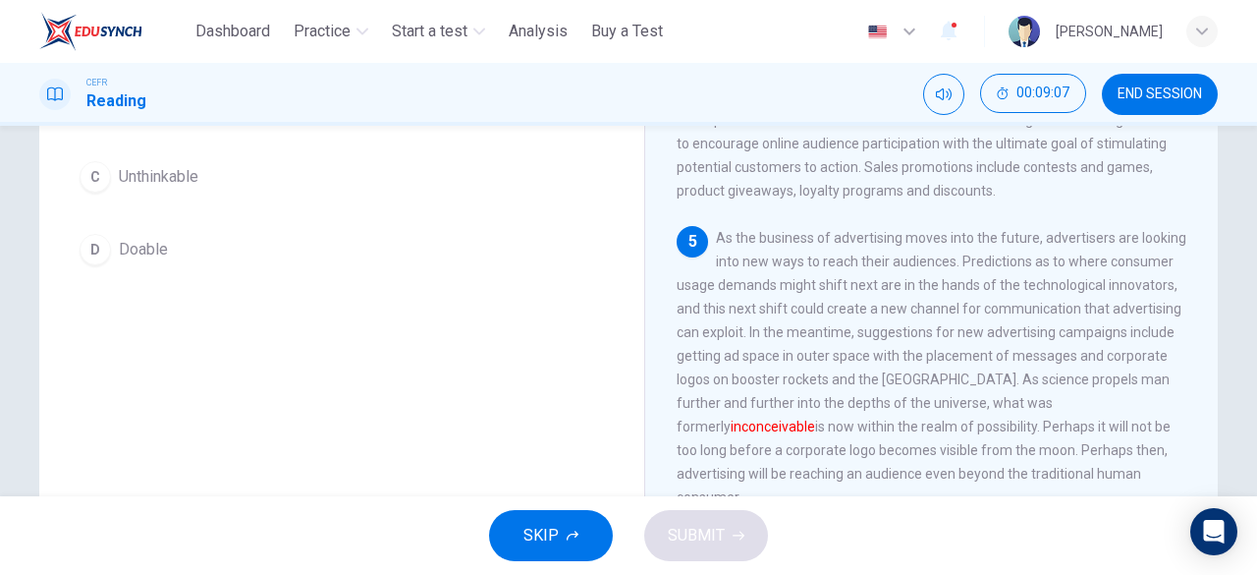
scroll to position [96, 0]
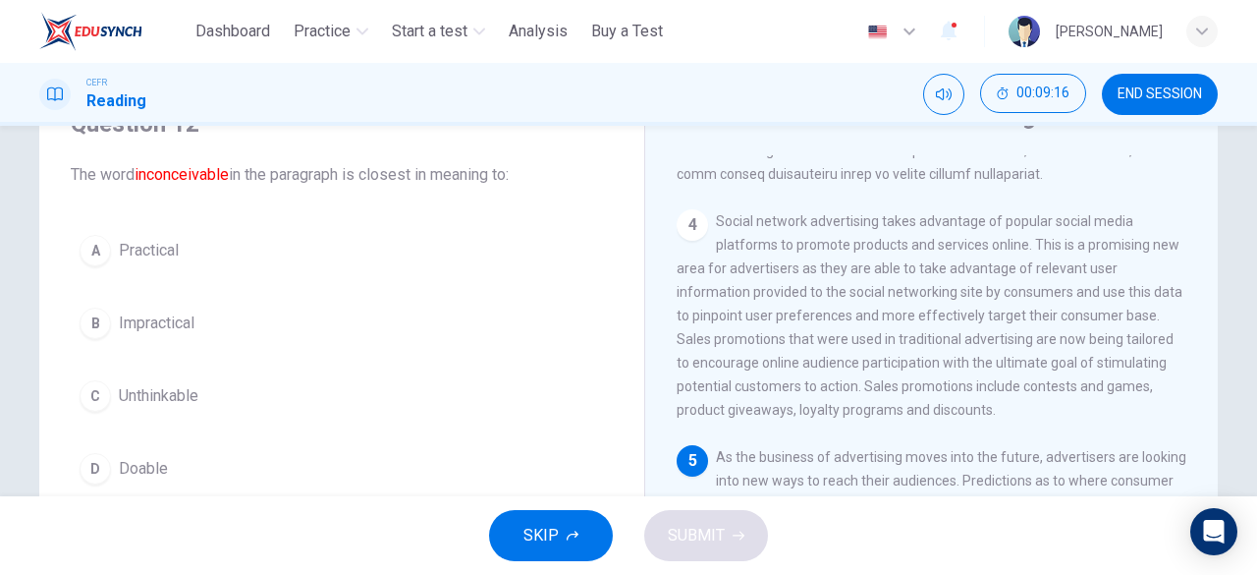
click at [187, 326] on span "Impractical" at bounding box center [157, 323] width 76 height 24
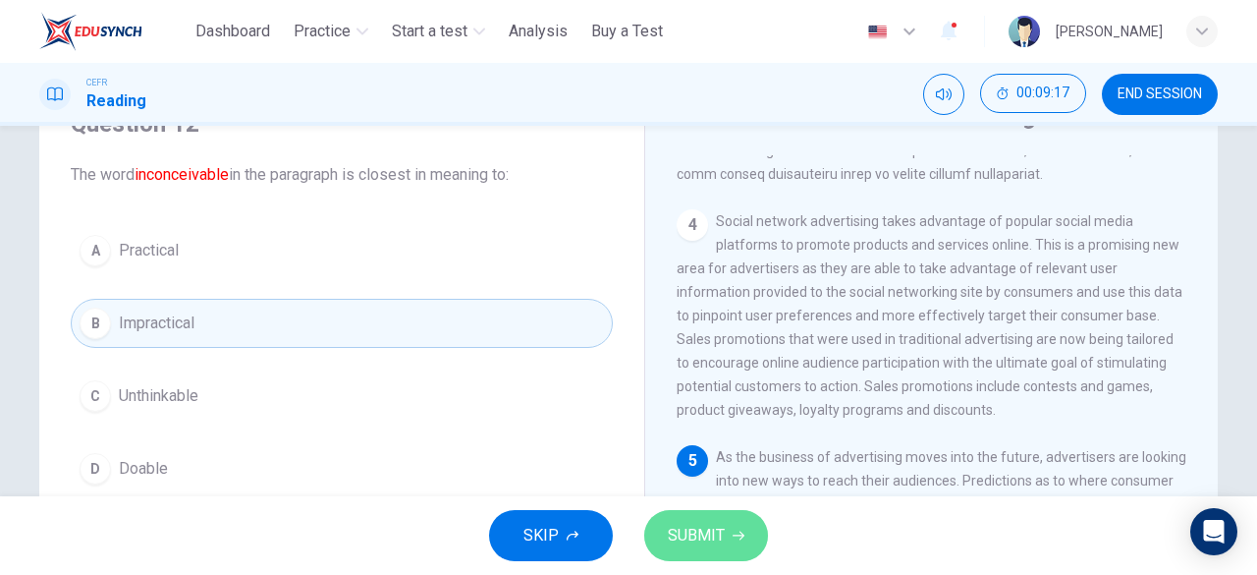
click at [705, 539] on span "SUBMIT" at bounding box center [696, 534] width 57 height 27
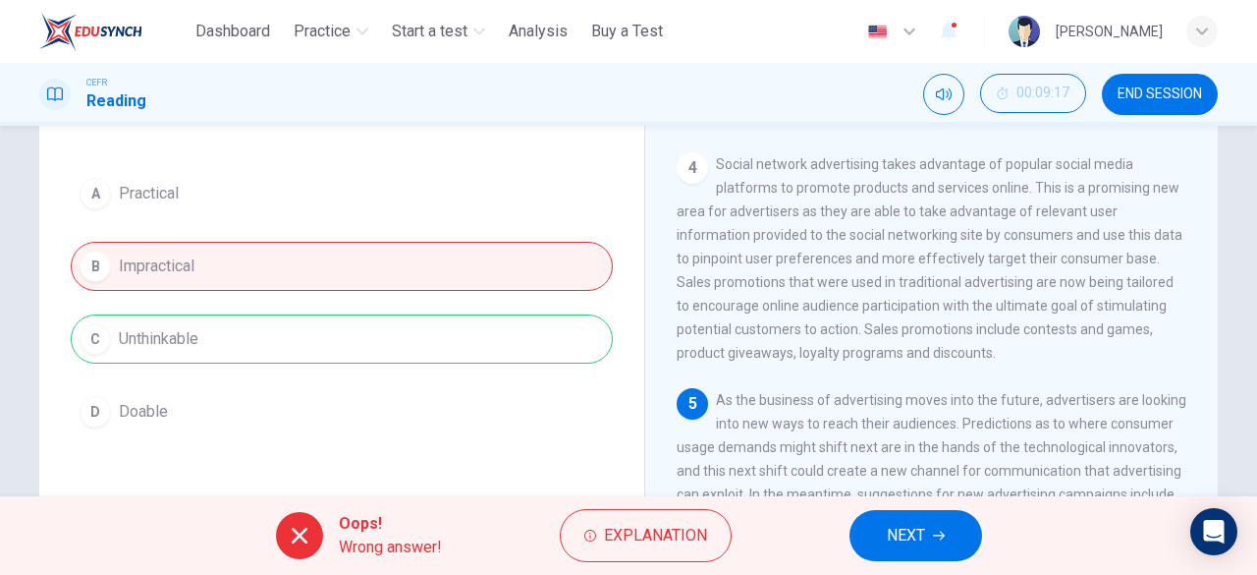
scroll to position [194, 0]
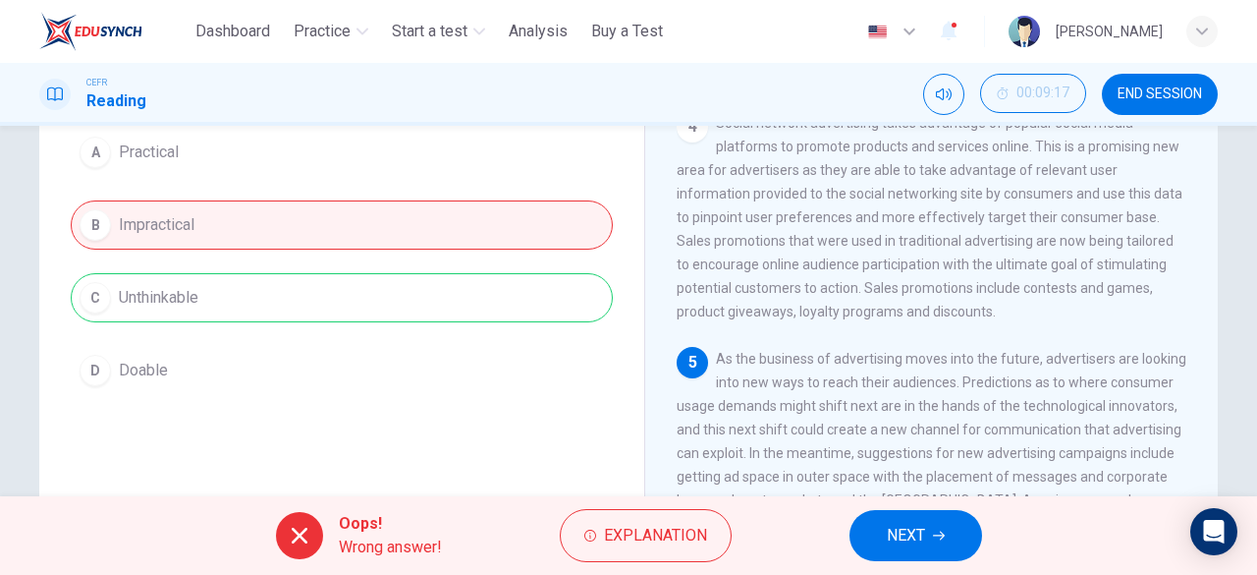
click at [875, 528] on button "NEXT" at bounding box center [915, 535] width 133 height 51
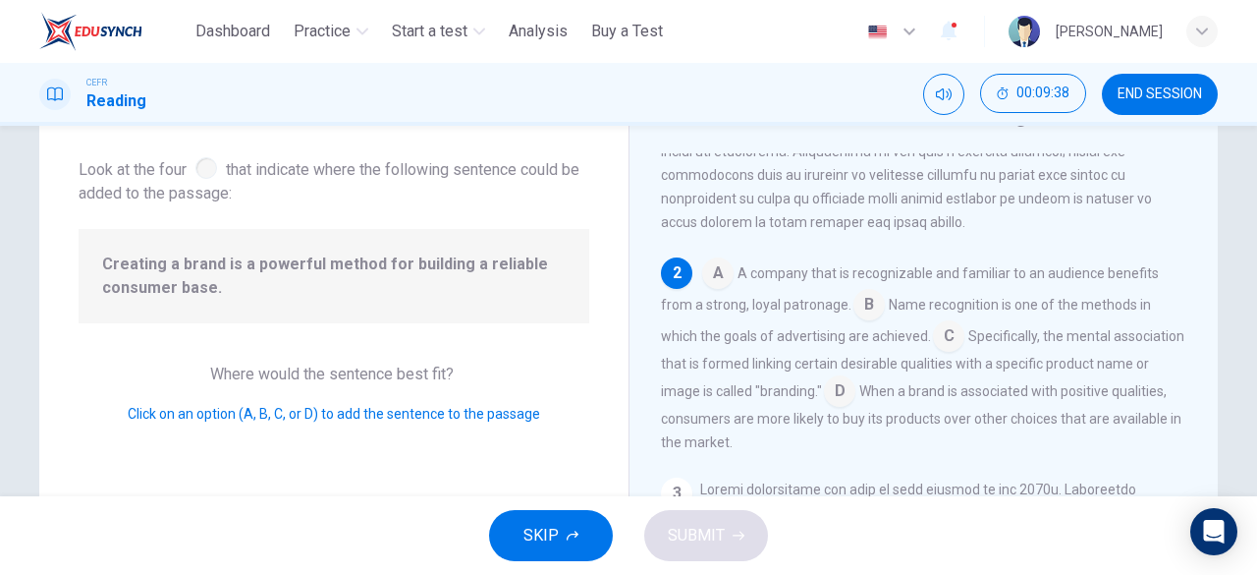
scroll to position [338, 0]
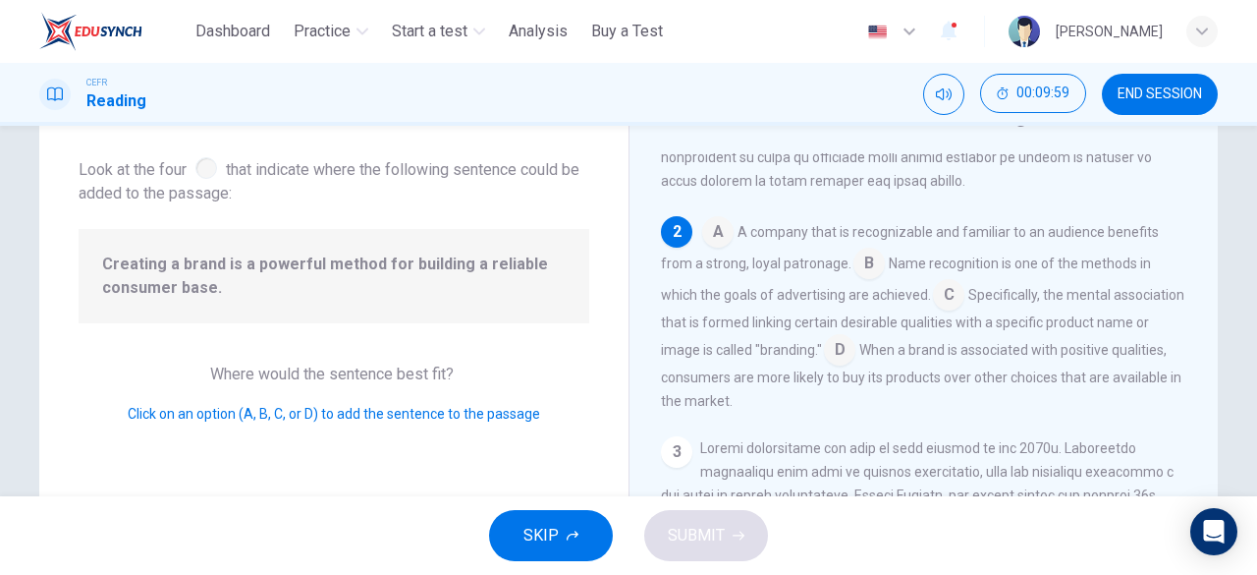
click at [940, 302] on input at bounding box center [948, 296] width 31 height 31
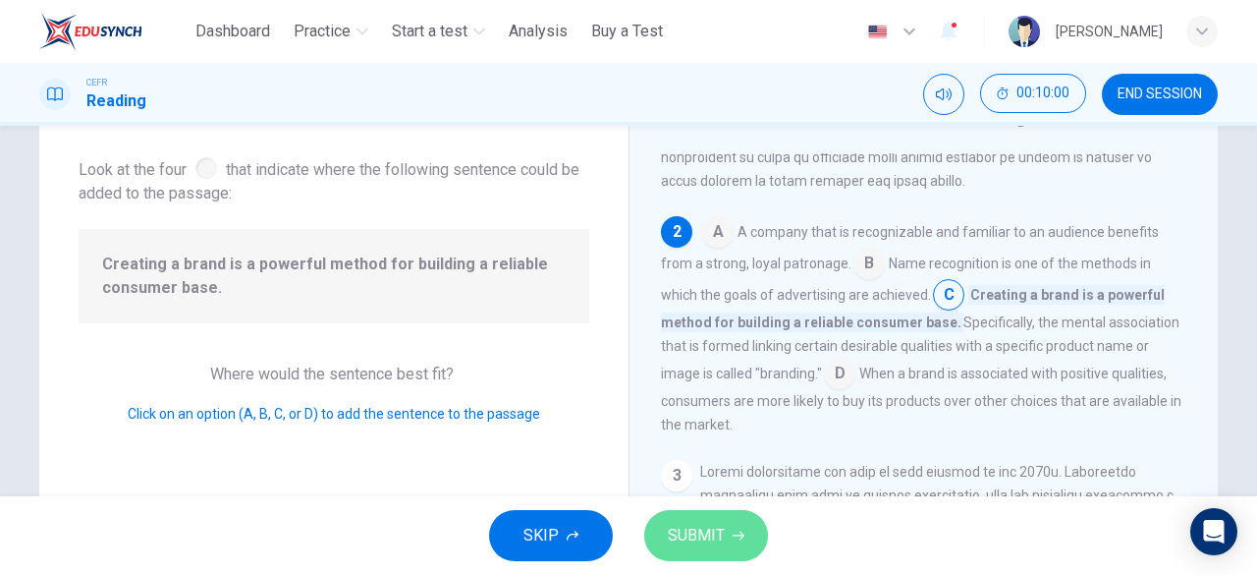
click at [721, 529] on span "SUBMIT" at bounding box center [696, 534] width 57 height 27
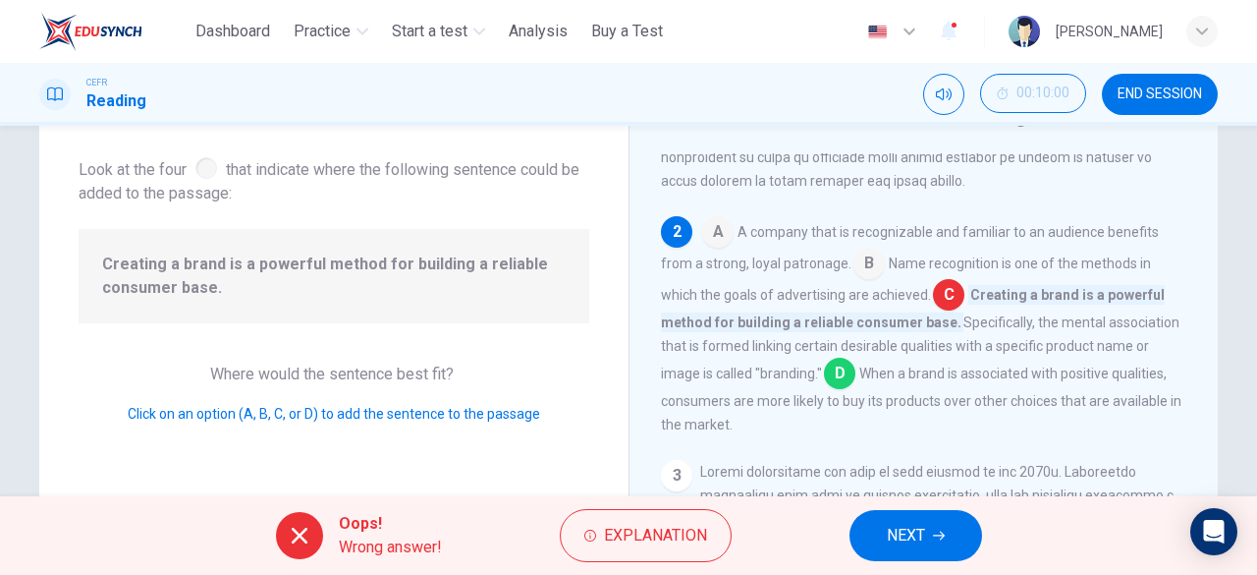
click at [894, 527] on span "NEXT" at bounding box center [906, 534] width 38 height 27
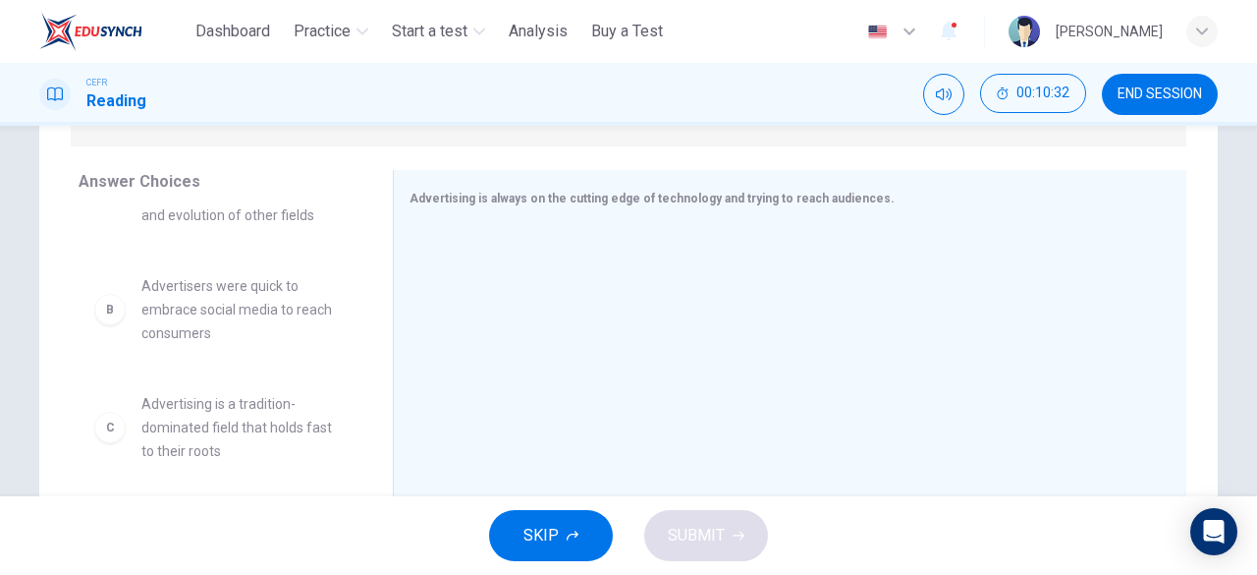
scroll to position [98, 0]
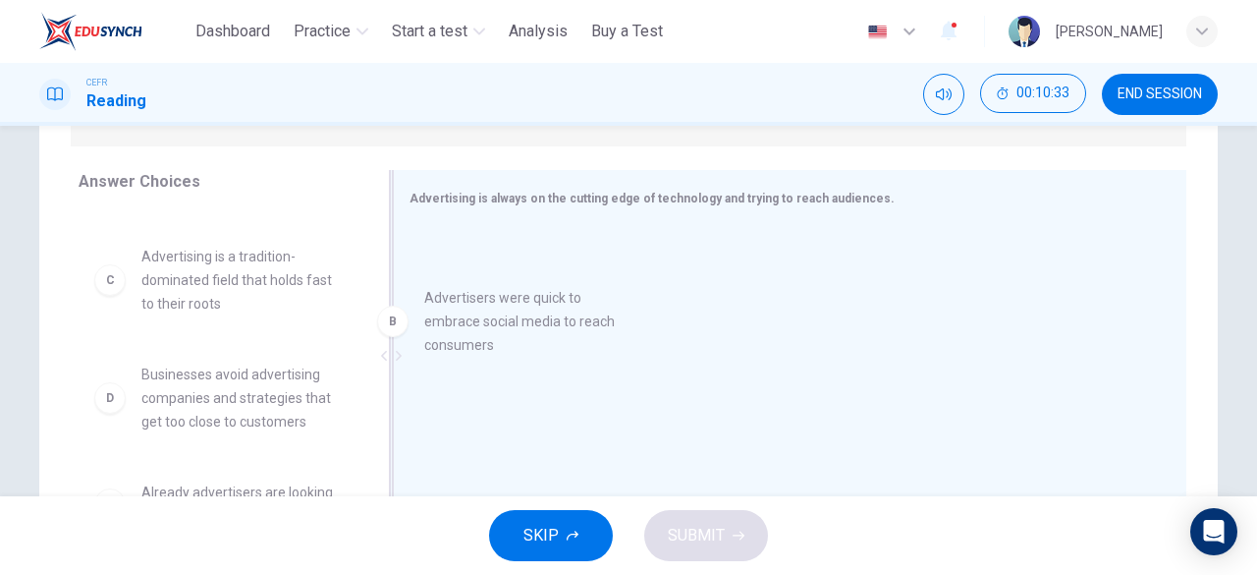
drag, startPoint x: 234, startPoint y: 315, endPoint x: 529, endPoint y: 334, distance: 296.2
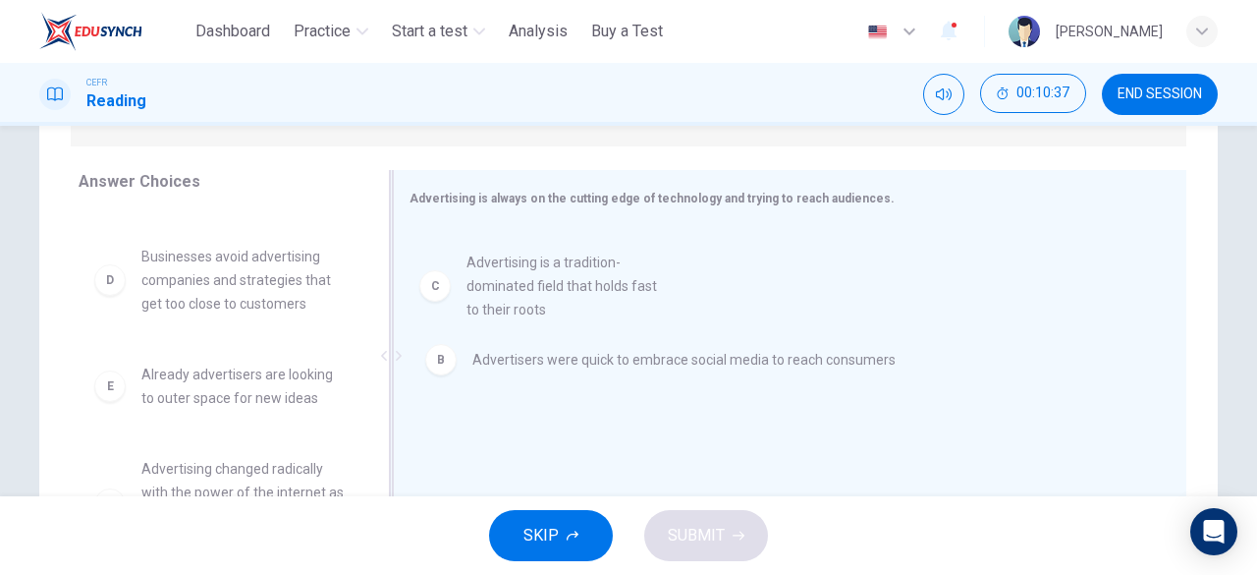
drag, startPoint x: 267, startPoint y: 329, endPoint x: 605, endPoint y: 311, distance: 338.3
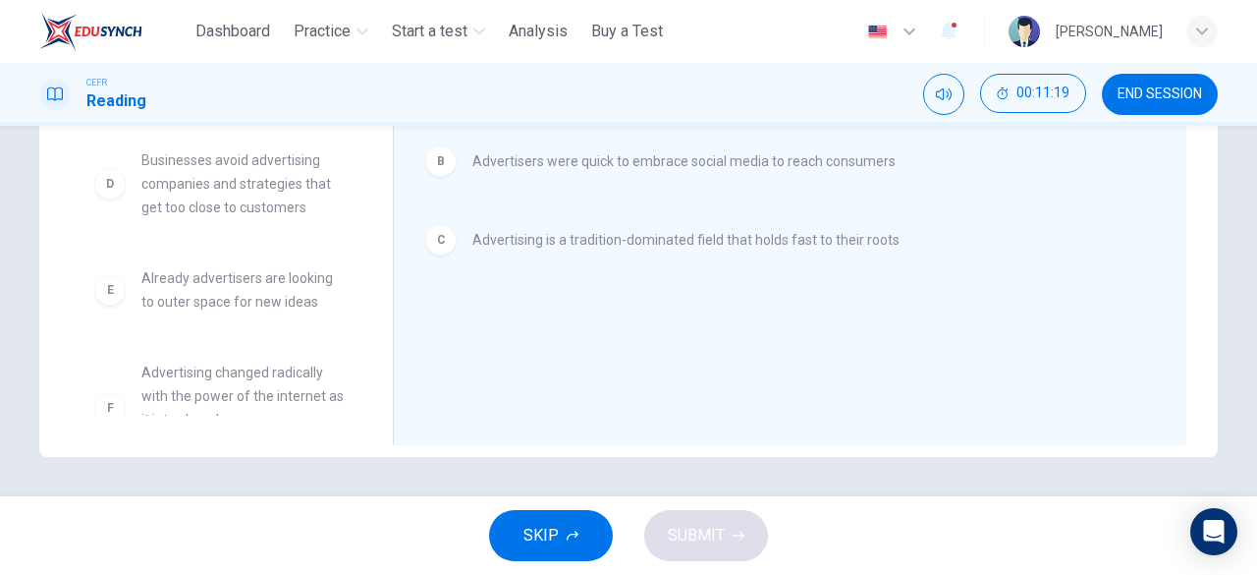
scroll to position [177, 0]
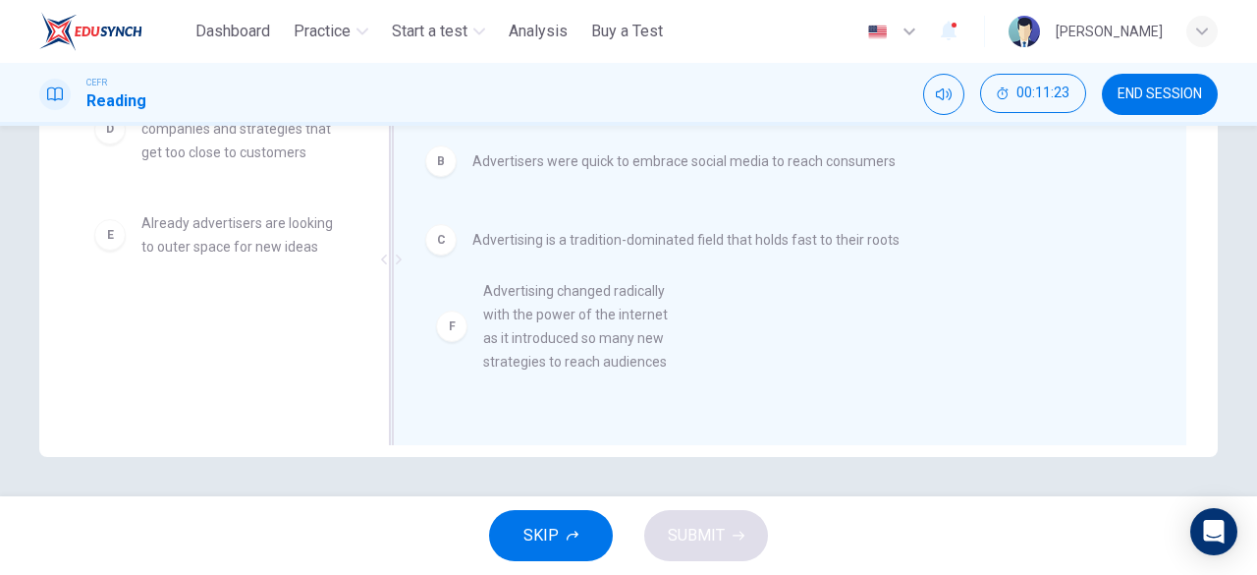
drag, startPoint x: 251, startPoint y: 355, endPoint x: 603, endPoint y: 327, distance: 352.7
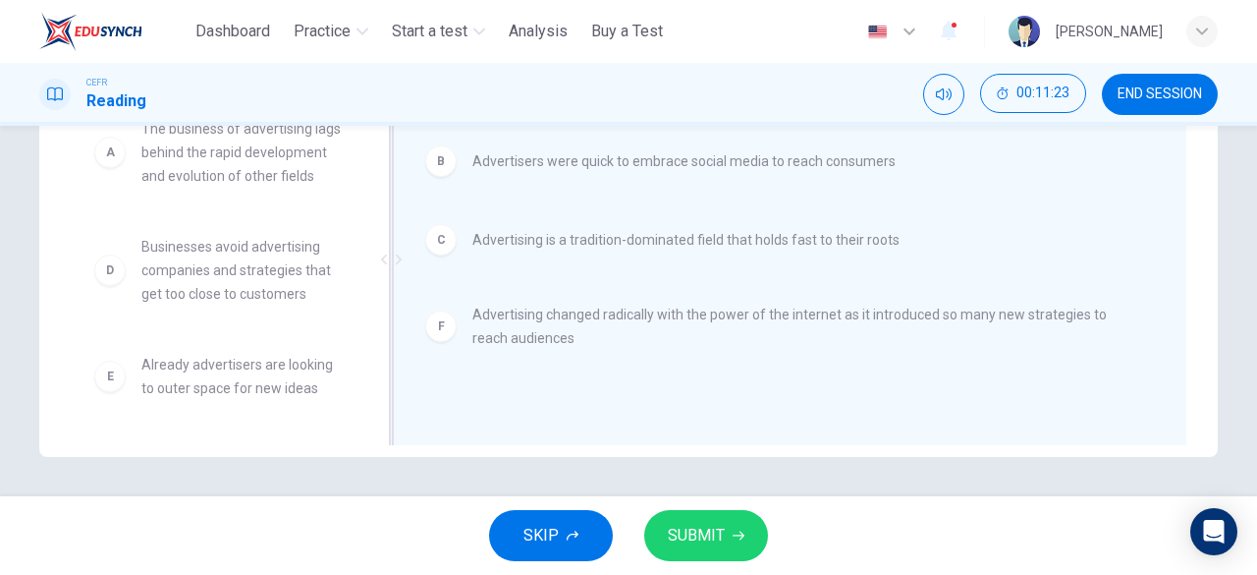
scroll to position [35, 0]
click at [682, 534] on span "SUBMIT" at bounding box center [696, 534] width 57 height 27
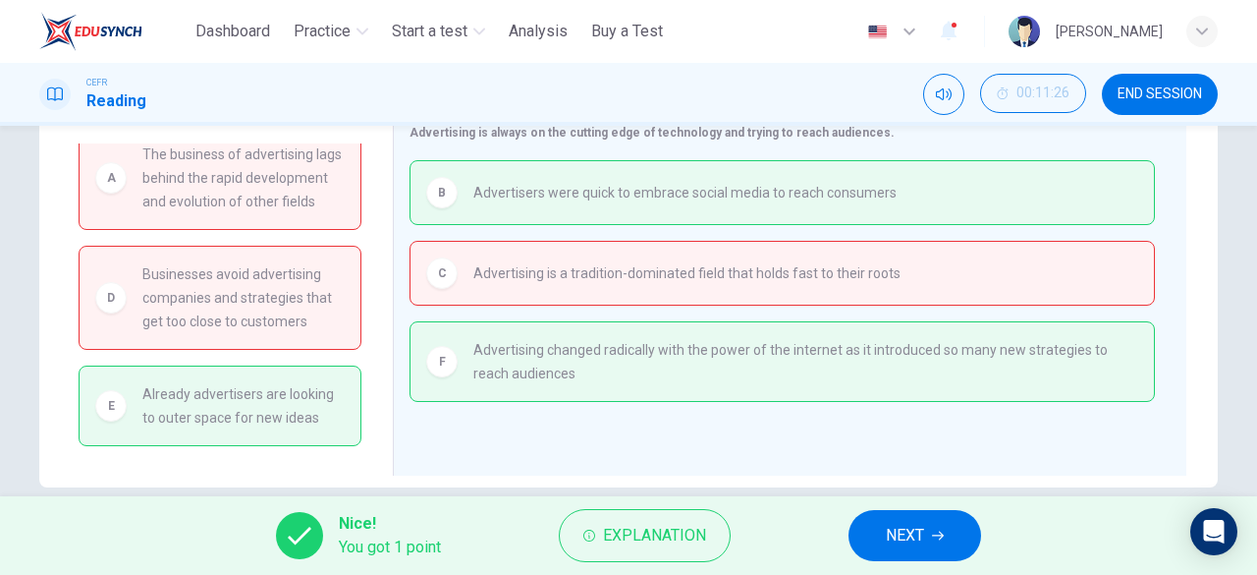
scroll to position [391, 0]
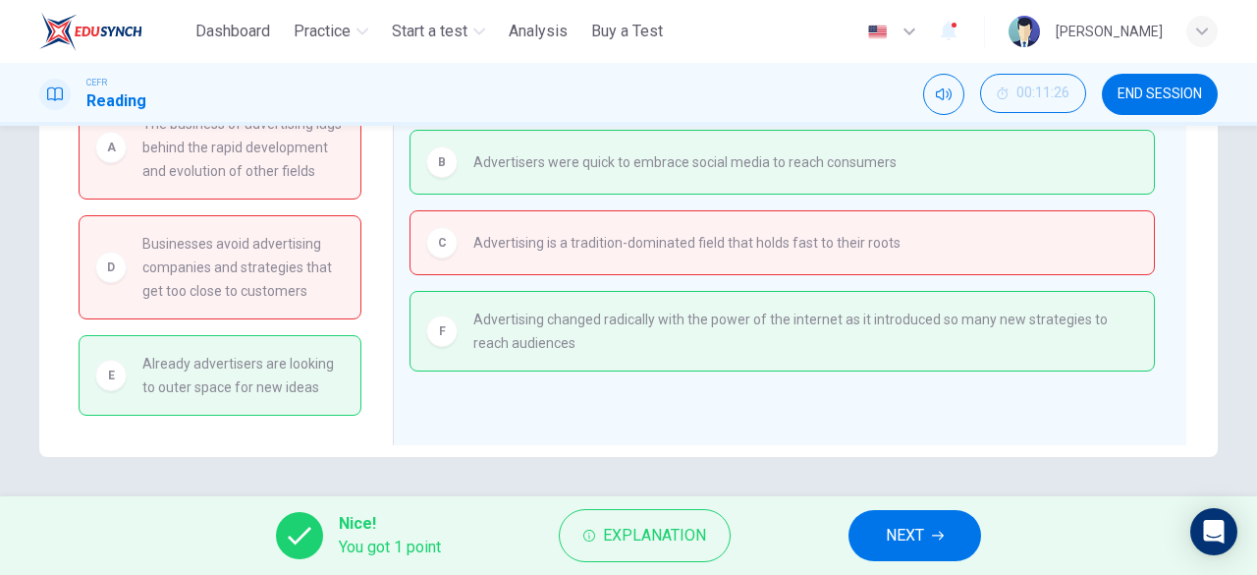
click at [892, 529] on span "NEXT" at bounding box center [905, 534] width 38 height 27
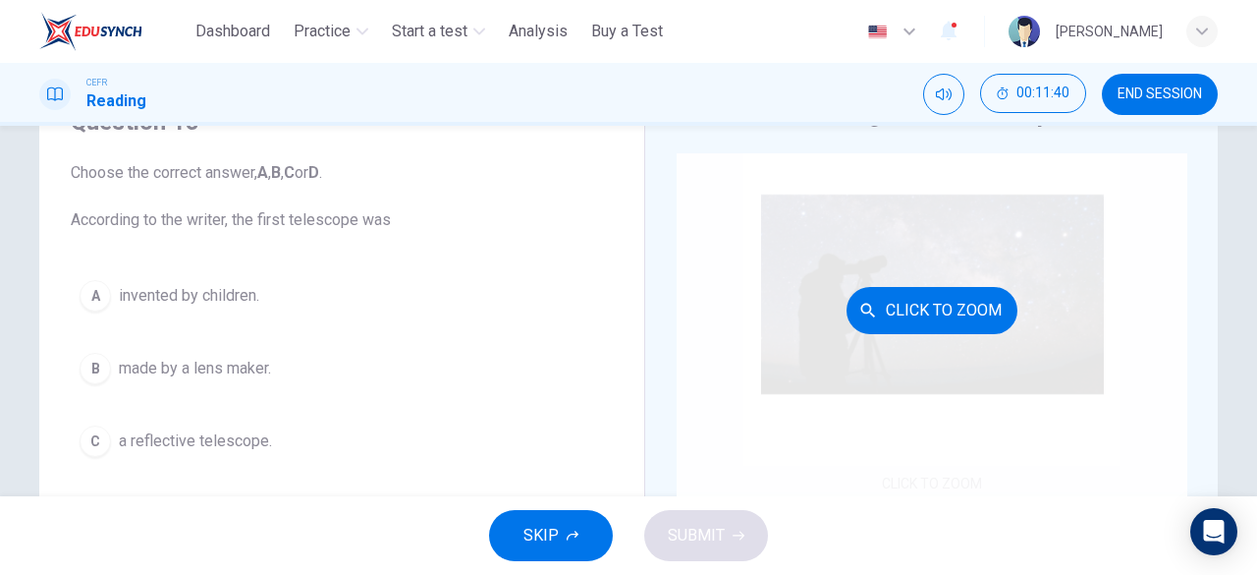
scroll to position [0, 0]
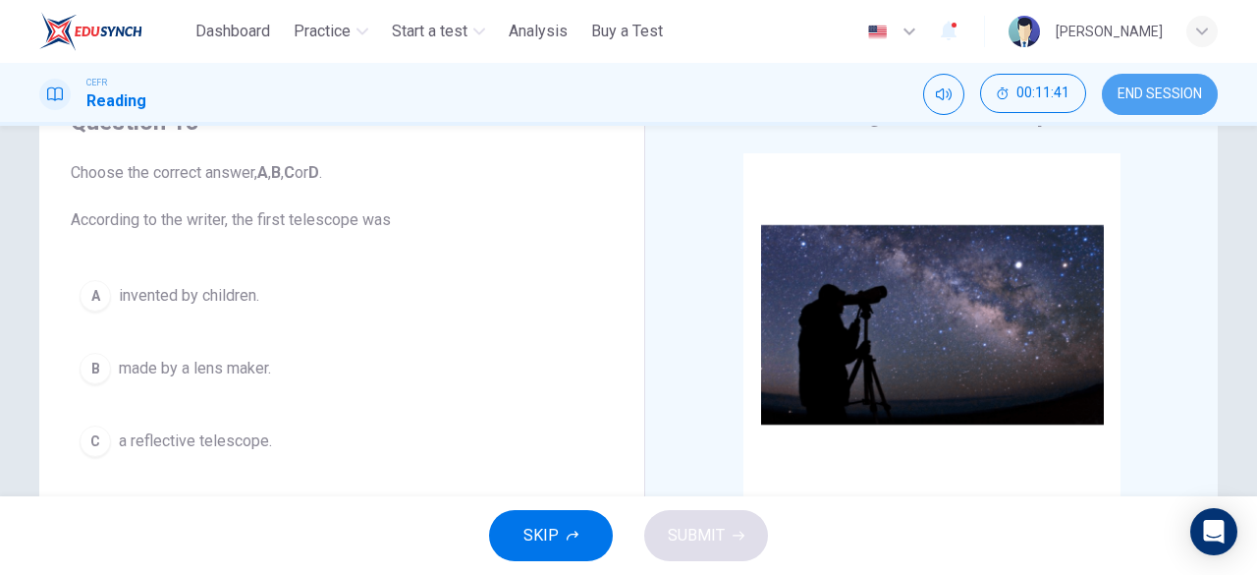
click at [1141, 105] on button "END SESSION" at bounding box center [1160, 94] width 116 height 41
